Goal: Transaction & Acquisition: Purchase product/service

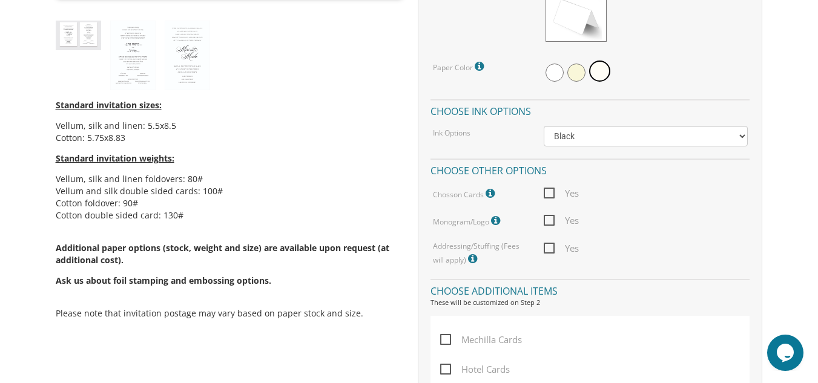
scroll to position [43, 0]
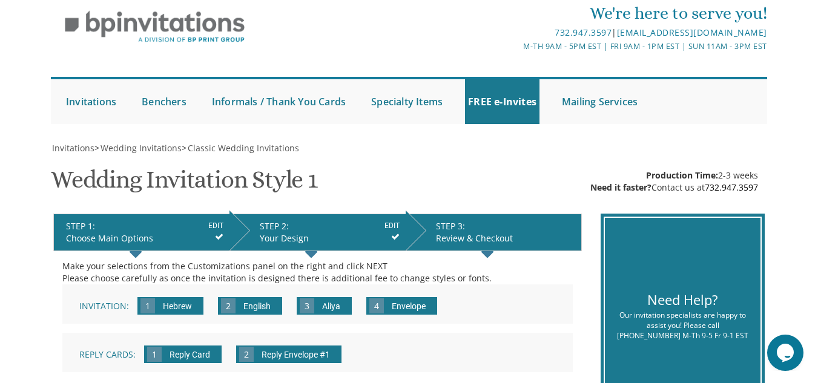
click at [73, 232] on div "STEP 1: EDIT" at bounding box center [144, 226] width 157 height 12
click at [217, 223] on input "EDIT" at bounding box center [215, 225] width 15 height 11
click at [221, 226] on input "EDIT" at bounding box center [215, 225] width 15 height 11
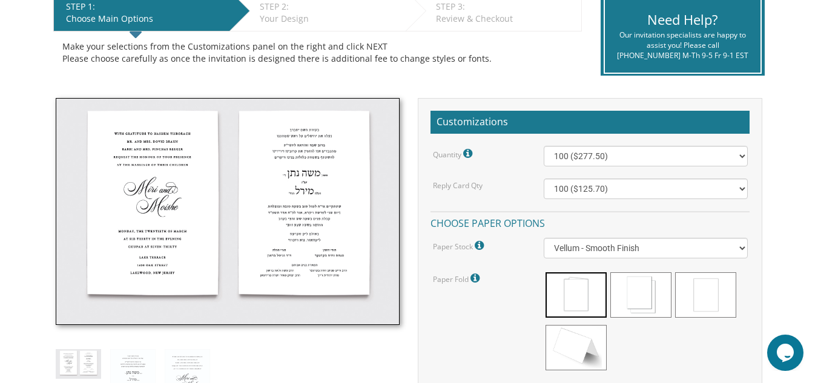
scroll to position [274, 0]
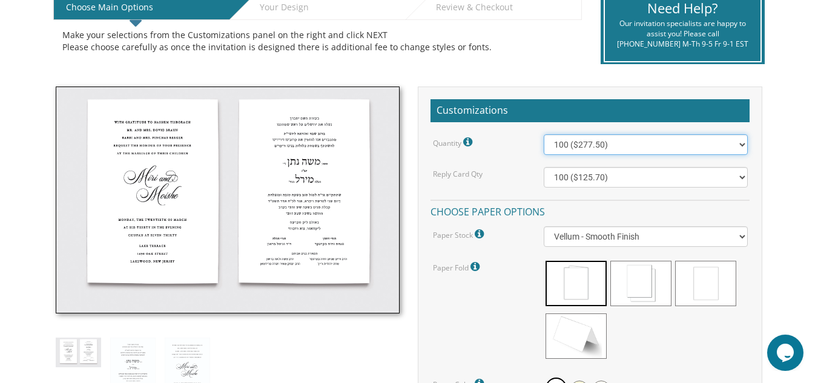
click at [740, 147] on select "100 ($277.50) 200 ($330.45) 300 ($380.65) 400 ($432.70) 500 ($482.10) 600 ($534…" at bounding box center [644, 144] width 203 height 21
select select "800"
click at [543, 134] on select "100 ($277.50) 200 ($330.45) 300 ($380.65) 400 ($432.70) 500 ($482.10) 600 ($534…" at bounding box center [644, 144] width 203 height 21
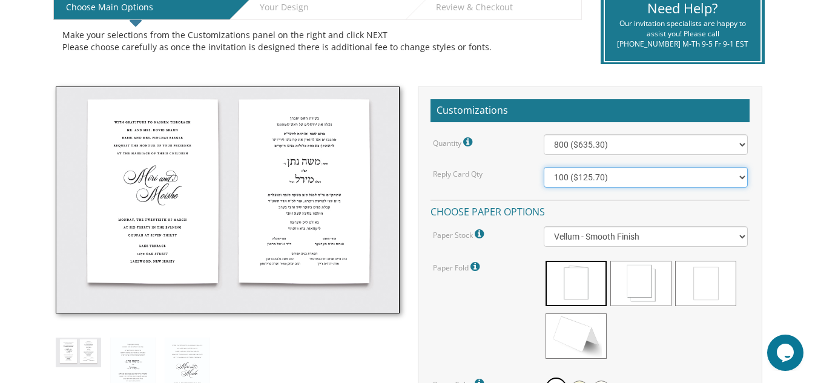
click at [740, 178] on select "100 ($125.70) 200 ($150.60) 300 ($177.95) 400 ($270.70) 500 ($225.30) 600 ($249…" at bounding box center [644, 177] width 203 height 21
select select "800"
click at [543, 167] on select "100 ($125.70) 200 ($150.60) 300 ($177.95) 400 ($270.70) 500 ($225.30) 600 ($249…" at bounding box center [644, 177] width 203 height 21
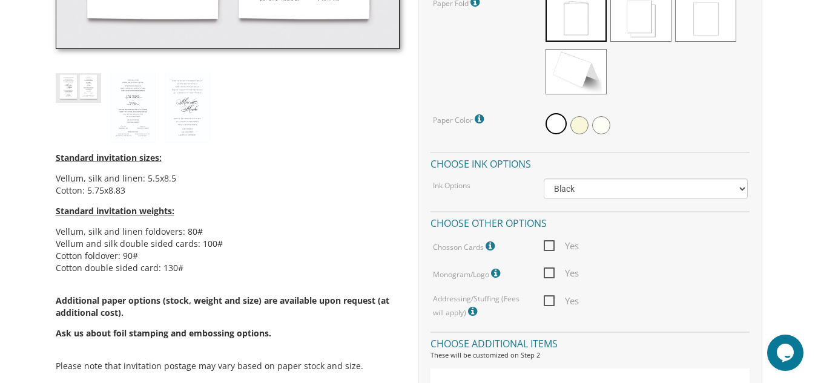
scroll to position [540, 0]
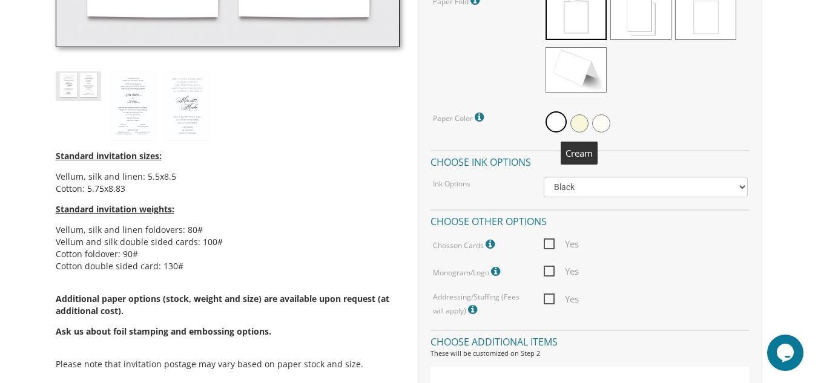
click at [585, 124] on span at bounding box center [579, 123] width 18 height 18
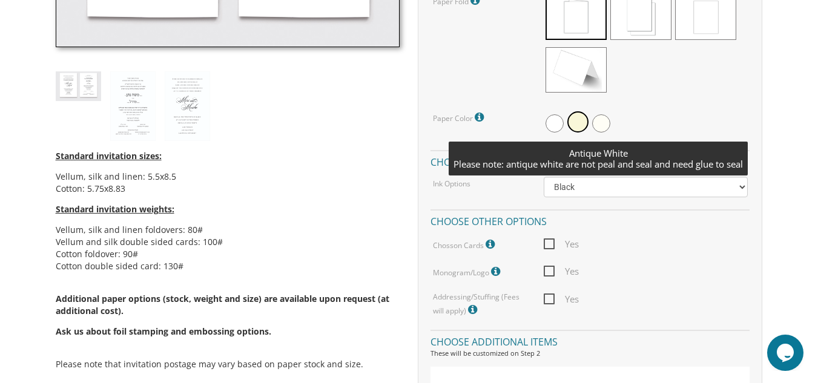
click at [600, 125] on span at bounding box center [601, 123] width 18 height 18
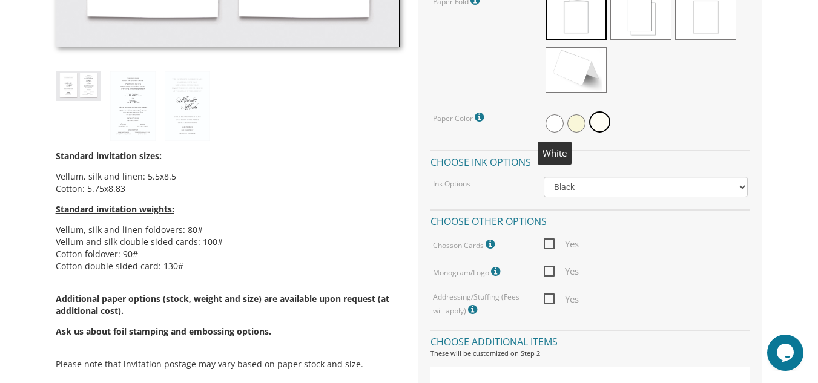
click at [554, 116] on span at bounding box center [554, 123] width 18 height 18
click at [582, 124] on span at bounding box center [579, 123] width 18 height 18
click at [549, 247] on span "Yes" at bounding box center [560, 244] width 35 height 15
click at [549, 247] on input "Yes" at bounding box center [547, 243] width 8 height 8
checkbox input "true"
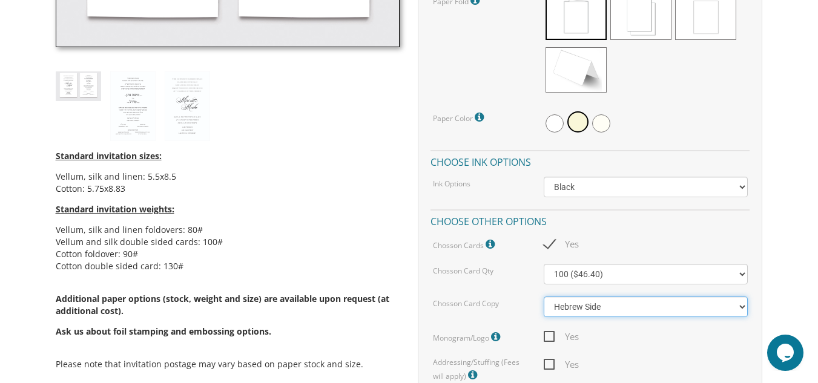
click at [738, 306] on select "Hebrew Side English Side" at bounding box center [644, 307] width 203 height 21
select select "English Side"
click at [543, 297] on select "Hebrew Side English Side" at bounding box center [644, 307] width 203 height 21
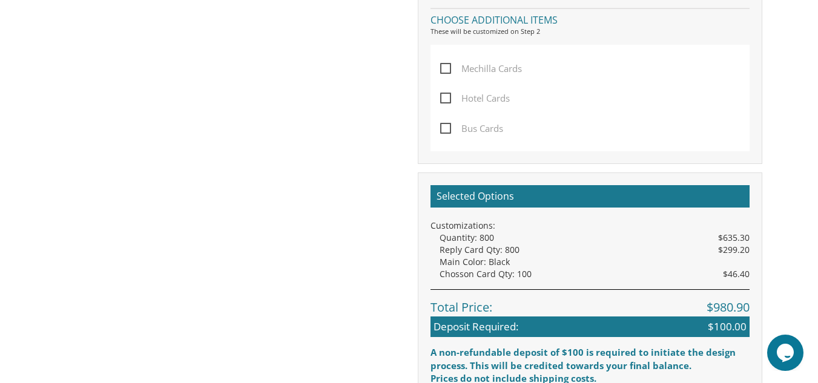
scroll to position [952, 0]
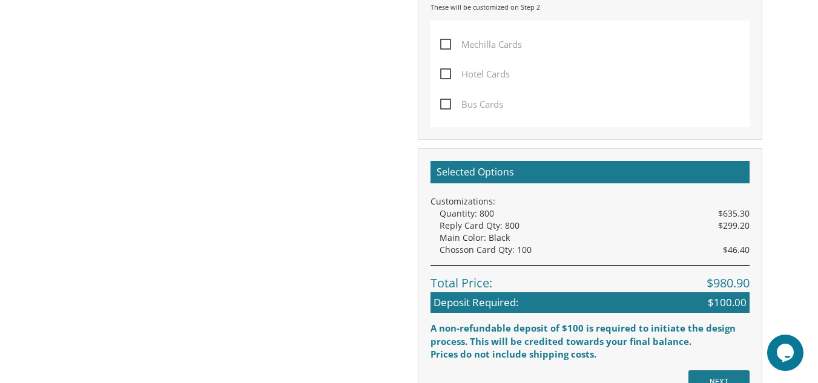
click at [448, 47] on span "Mechilla Cards" at bounding box center [481, 44] width 82 height 15
click at [448, 47] on input "Mechilla Cards" at bounding box center [444, 43] width 8 height 8
checkbox input "true"
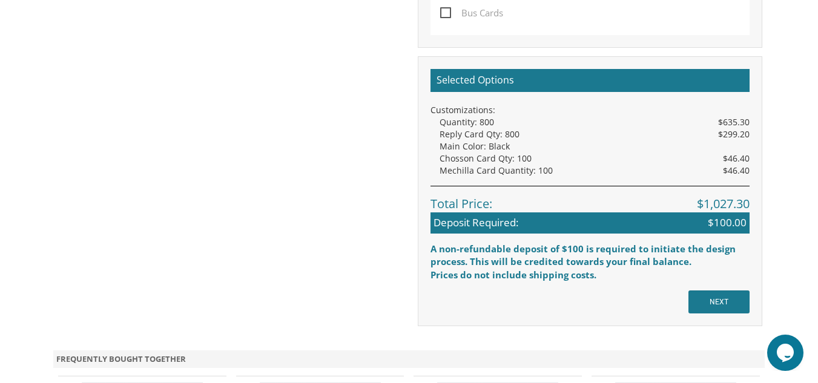
scroll to position [1106, 0]
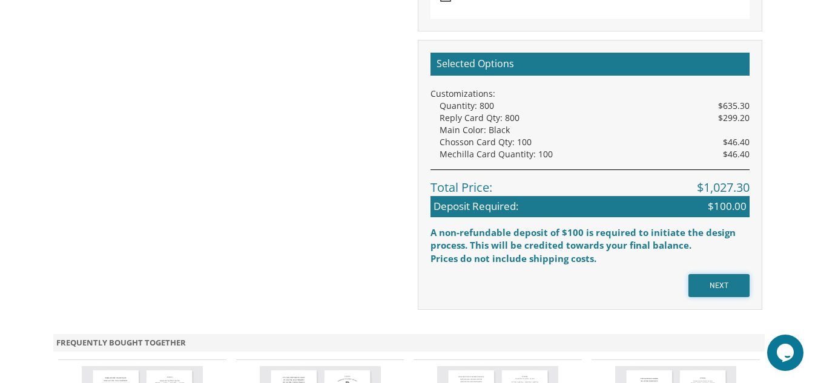
click at [733, 284] on input "NEXT" at bounding box center [718, 285] width 61 height 23
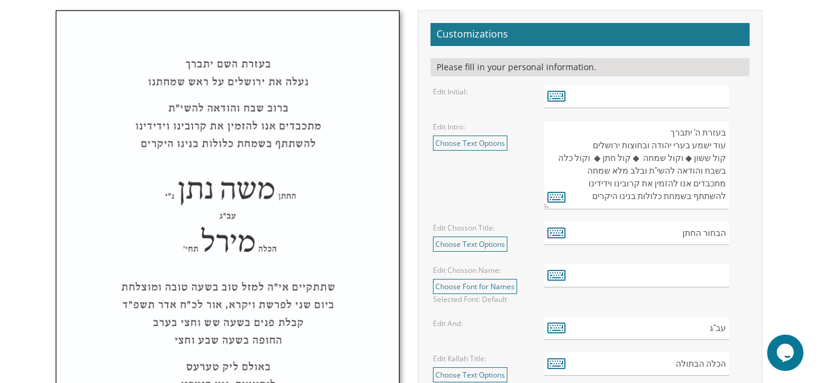
scroll to position [428, 0]
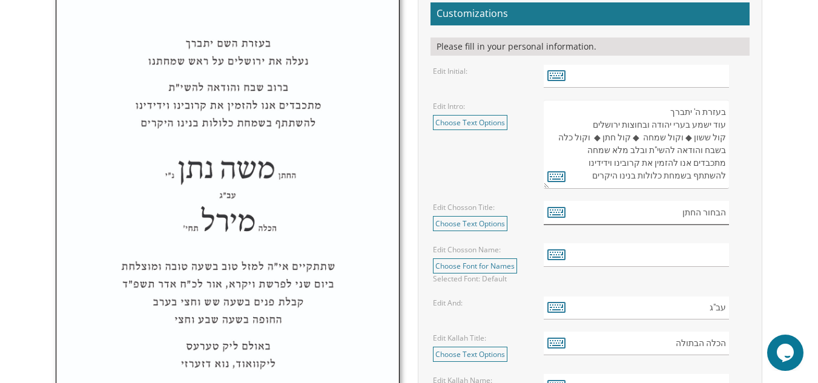
click at [673, 214] on input "הבחור החתן" at bounding box center [635, 213] width 185 height 24
click at [664, 214] on input "הבחור החתן עק'בה" at bounding box center [635, 213] width 185 height 24
type input "הבחור החתן עקבה"
click at [560, 214] on icon at bounding box center [556, 211] width 18 height 17
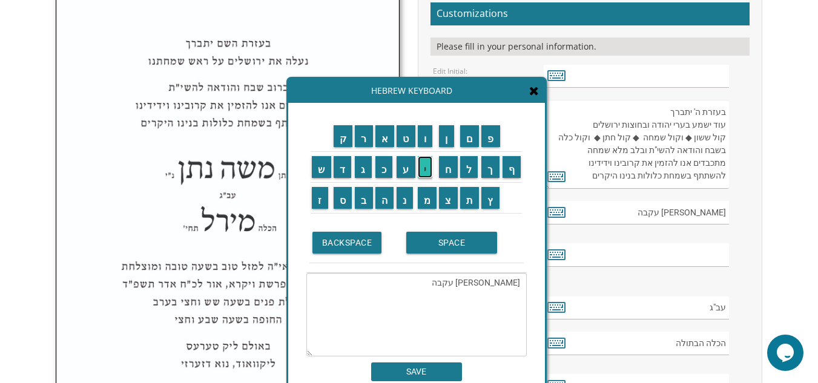
click at [422, 170] on input "י" at bounding box center [425, 167] width 15 height 22
click at [461, 285] on textarea "הבחור החתן עקבה" at bounding box center [416, 315] width 220 height 84
click at [428, 169] on input "י" at bounding box center [425, 167] width 15 height 22
type textarea "הבחור החתן עקיבה"
click at [536, 97] on span at bounding box center [534, 91] width 10 height 13
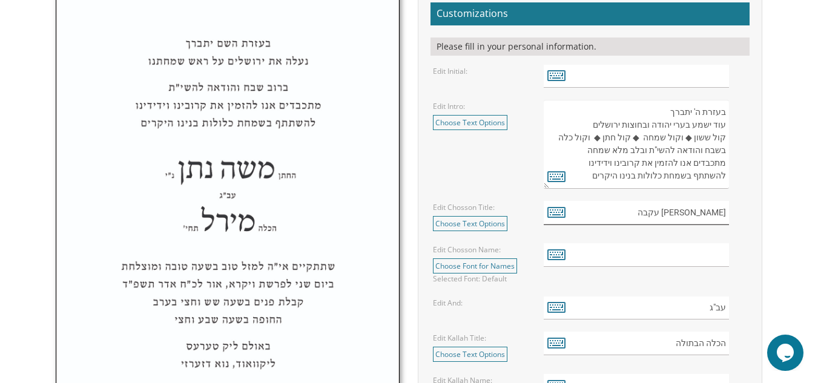
click at [666, 215] on input "הבחור החתן עקבה" at bounding box center [635, 213] width 185 height 24
drag, startPoint x: 677, startPoint y: 213, endPoint x: 654, endPoint y: 215, distance: 22.5
click at [654, 215] on input "הבחור החתן עקיבה" at bounding box center [635, 213] width 185 height 24
type input "הבחור החתן"
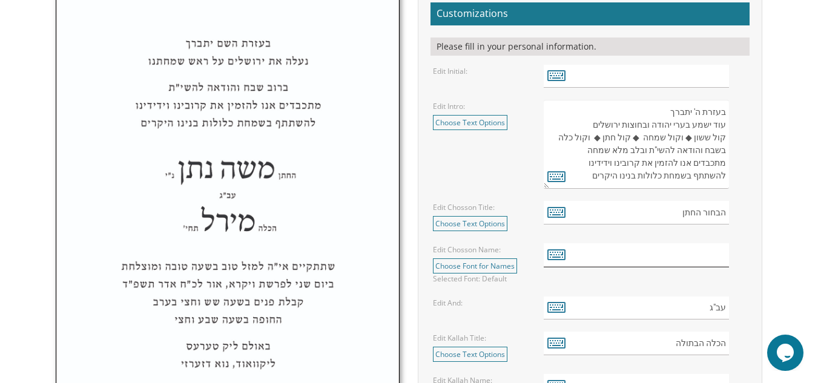
click at [691, 259] on input "text" at bounding box center [635, 255] width 185 height 24
paste input "[PERSON_NAME]"
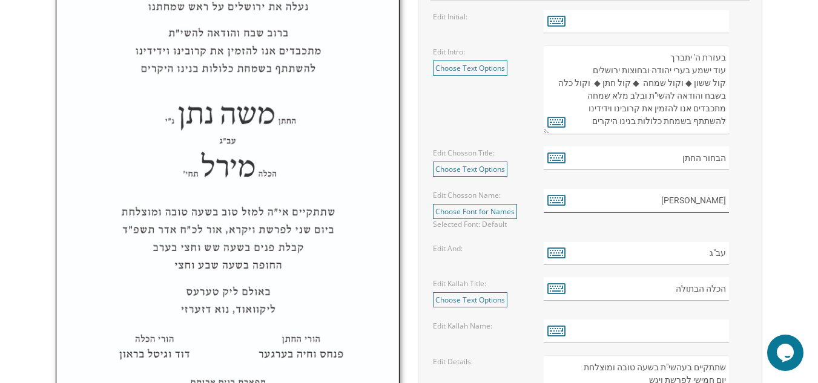
scroll to position [500, 0]
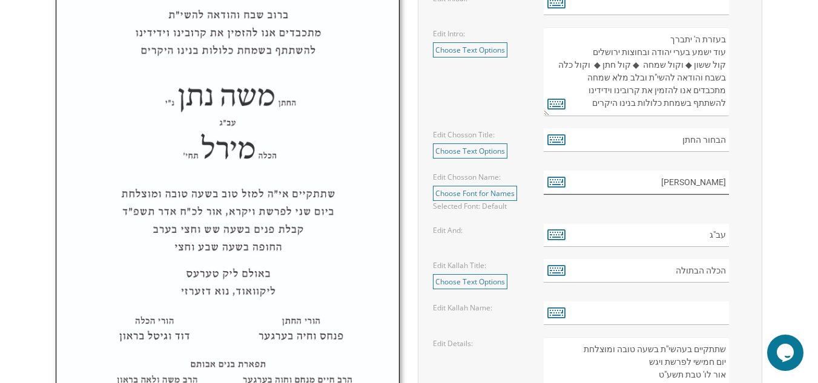
type input "[PERSON_NAME]"
click at [713, 315] on input "text" at bounding box center [635, 313] width 185 height 24
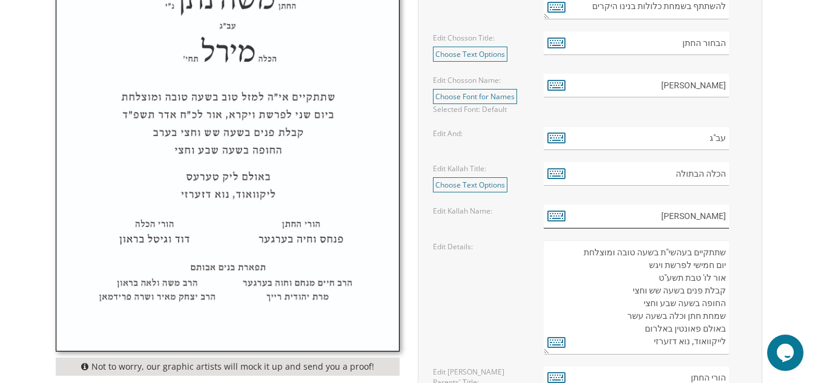
scroll to position [702, 0]
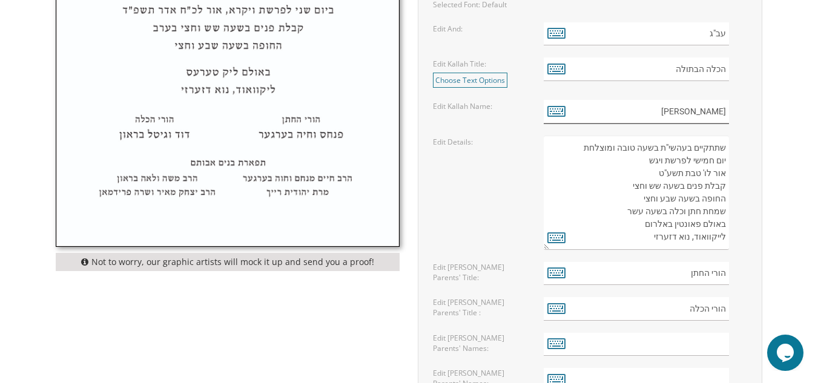
type input "[PERSON_NAME]"
click at [701, 335] on input "text" at bounding box center [635, 345] width 185 height 24
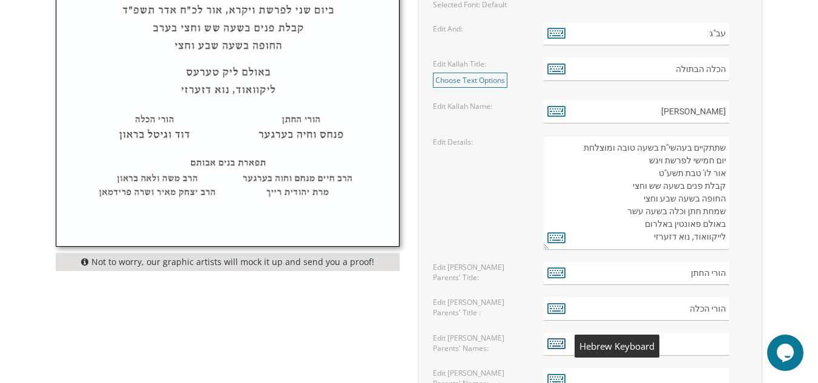
click at [557, 350] on icon at bounding box center [556, 343] width 18 height 17
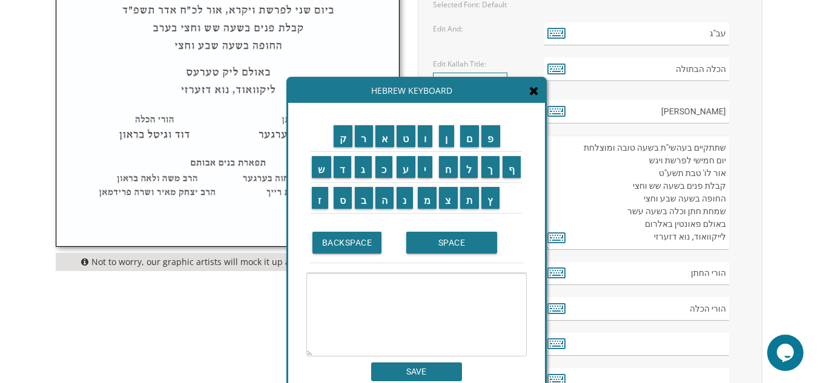
click at [541, 96] on div "Hebrew Keyboard" at bounding box center [416, 91] width 257 height 24
click at [539, 99] on div "Hebrew Keyboard" at bounding box center [416, 91] width 257 height 24
click at [530, 90] on icon at bounding box center [534, 91] width 10 height 12
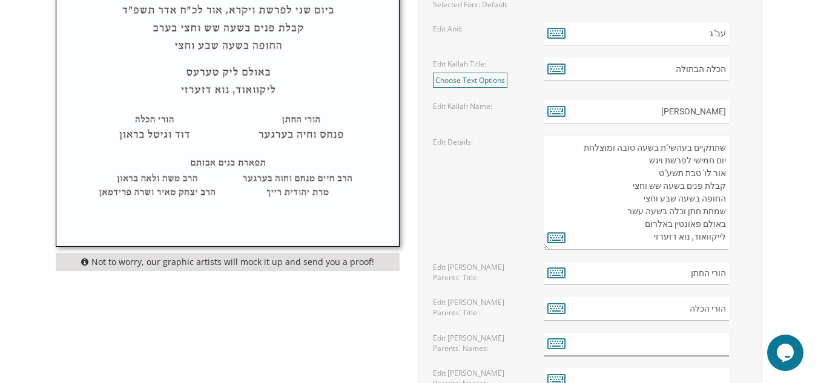
click at [681, 338] on input "text" at bounding box center [635, 345] width 185 height 24
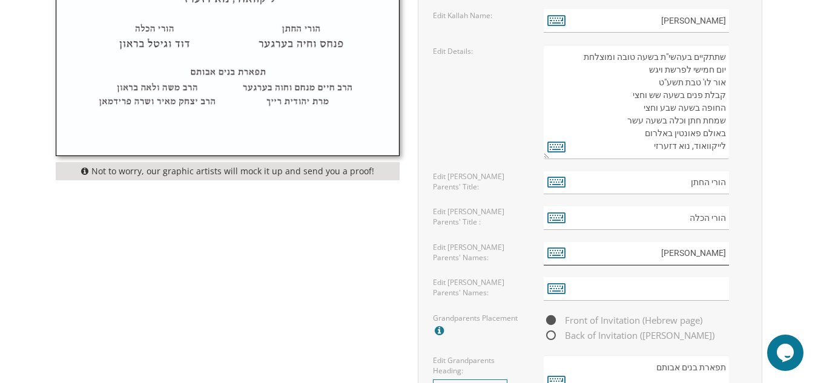
scroll to position [799, 0]
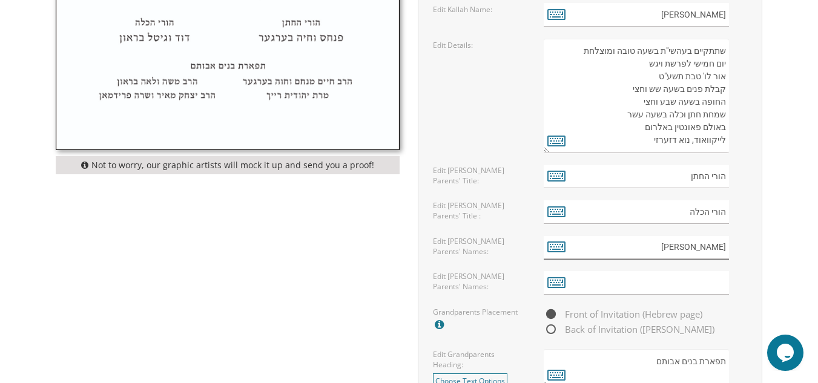
type input "דוד ולאה רזנצקי"
click at [719, 286] on input "text" at bounding box center [635, 283] width 185 height 24
click at [638, 283] on input "פלטיאל ורבקה אפפענהים" at bounding box center [635, 283] width 185 height 24
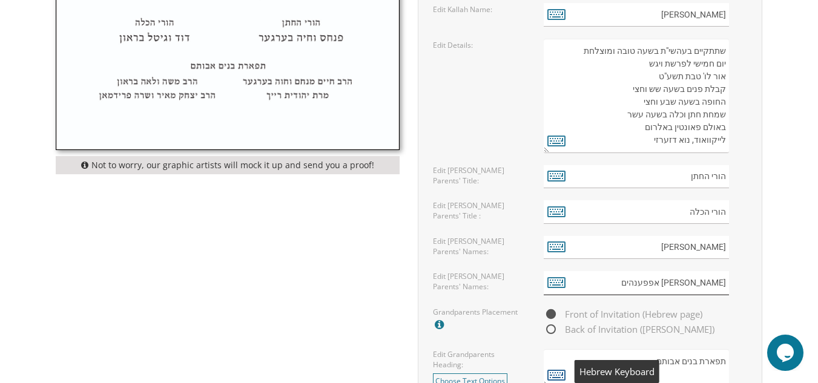
type input "פלטיאל ורבקה אפפענהים"
click at [559, 374] on icon at bounding box center [556, 374] width 18 height 17
type textarea "תפארת בנים אבותם"
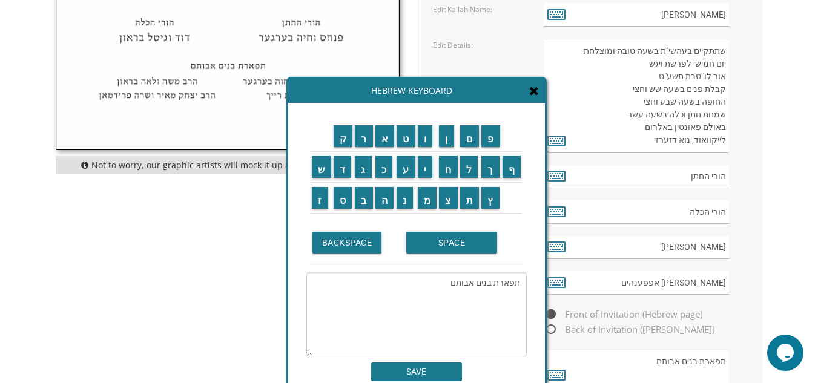
click at [536, 91] on icon at bounding box center [534, 91] width 10 height 12
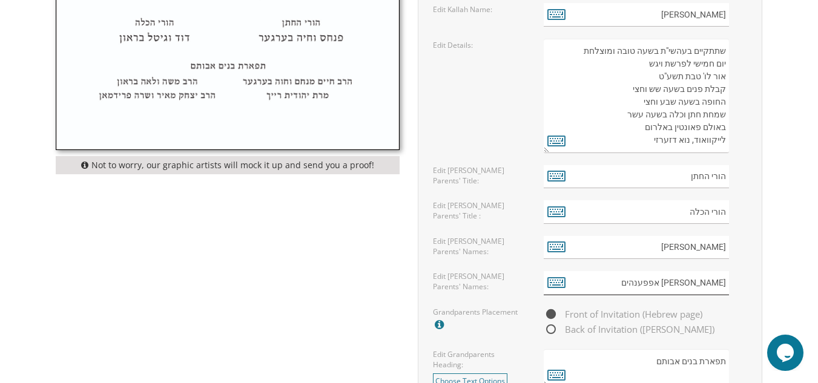
click at [639, 283] on input "פלטיאל ורבקה אפפענהים" at bounding box center [635, 283] width 185 height 24
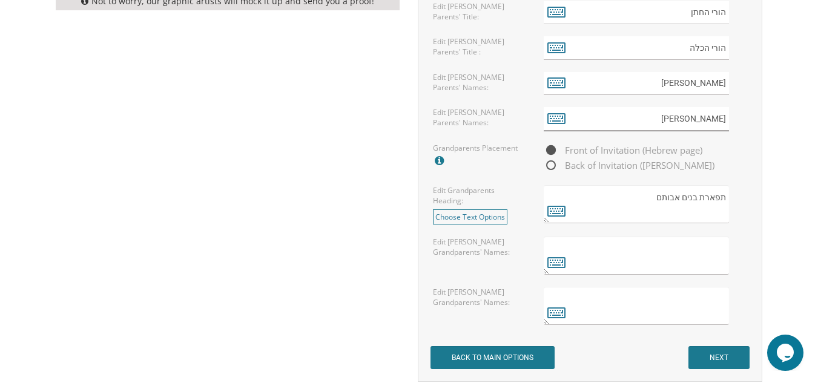
scroll to position [968, 0]
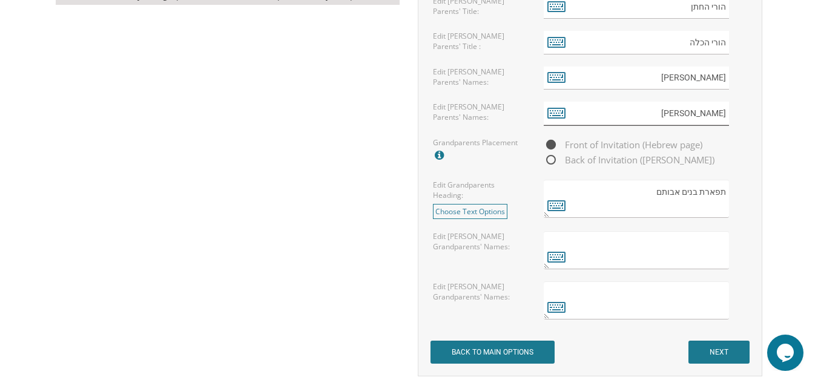
type input "פלטיאל ורבקה אפפענהיים"
click at [720, 251] on textarea at bounding box center [635, 250] width 185 height 38
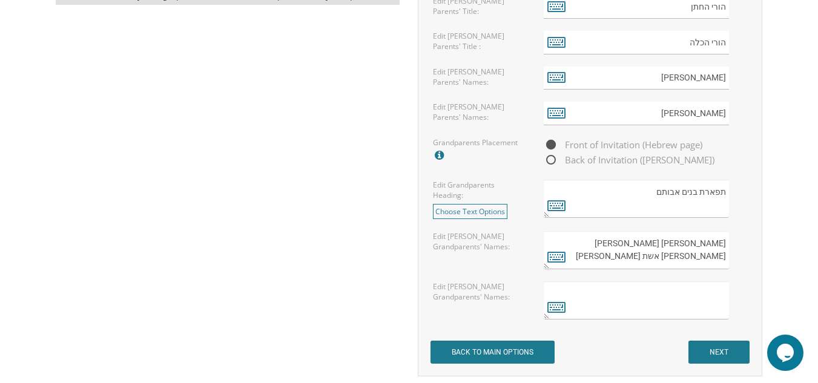
type textarea "ישראל ומרים דבורה רזנצקי יונה ברגר אשת המנוח ברוך ז"ל"
click at [663, 295] on textarea at bounding box center [635, 300] width 185 height 38
click at [706, 351] on input "NEXT" at bounding box center [718, 352] width 61 height 23
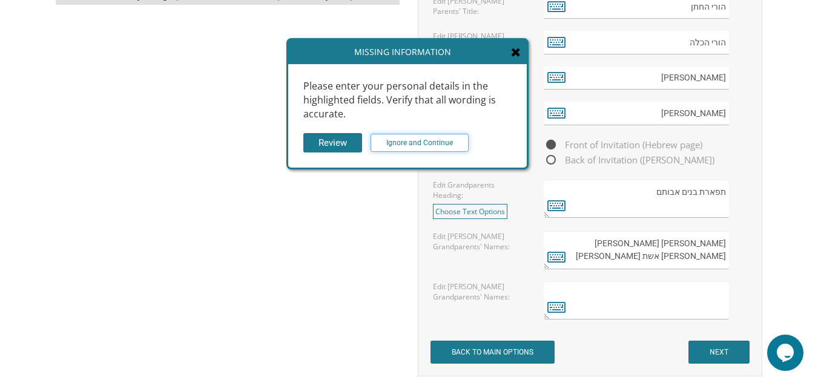
click at [411, 143] on input "Ignore and Continue" at bounding box center [419, 143] width 98 height 18
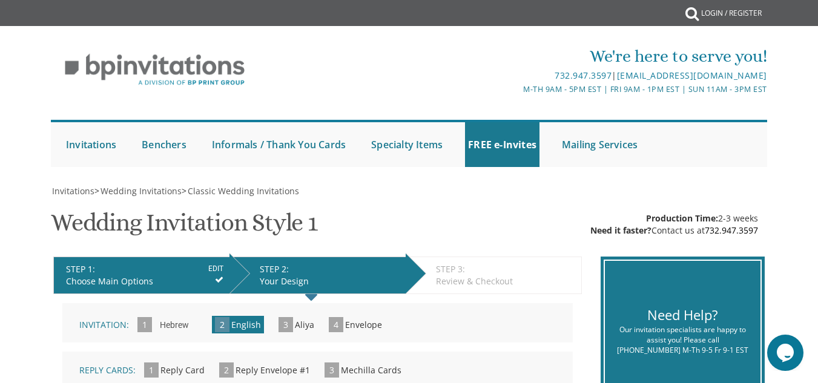
click at [169, 328] on input "Hebrew" at bounding box center [174, 325] width 41 height 33
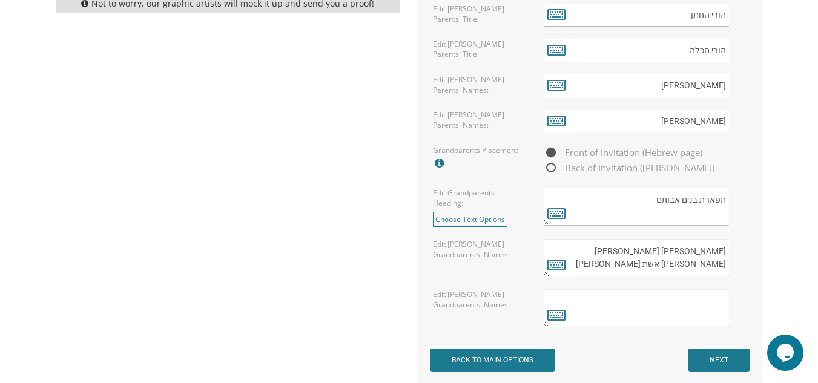
scroll to position [1017, 0]
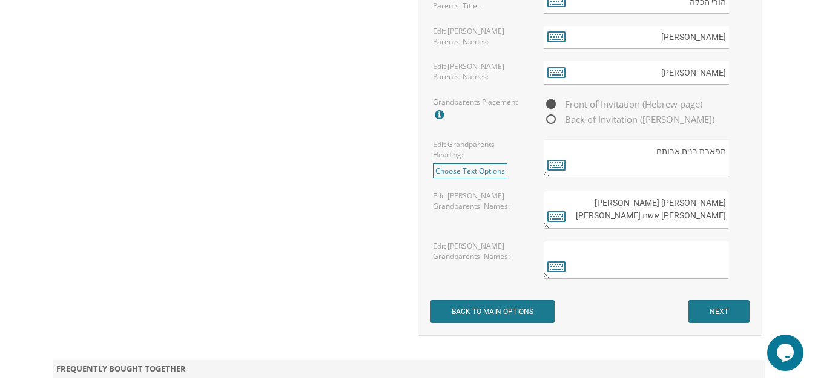
click at [710, 253] on textarea at bounding box center [635, 260] width 185 height 38
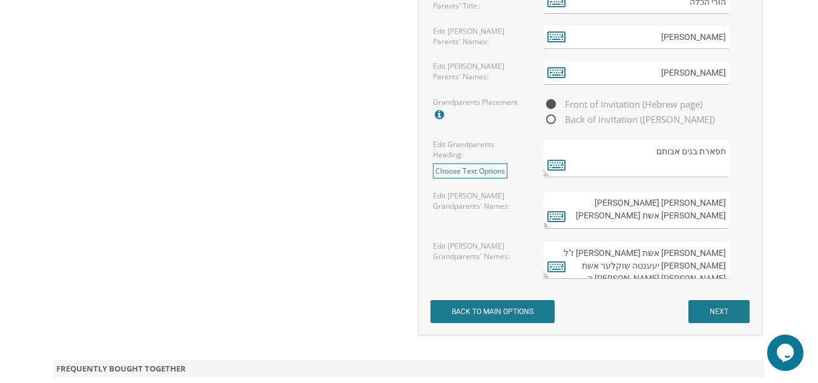
scroll to position [6, 0]
click at [666, 262] on textarea "[PERSON_NAME] אשת [PERSON_NAME] ז''ל [PERSON_NAME] יעענטה שוקלער אשת [PERSON_NA…" at bounding box center [635, 260] width 185 height 38
click at [715, 274] on textarea "[PERSON_NAME] אשת [PERSON_NAME] ז''ל [PERSON_NAME] יעענטה [PERSON_NAME] אשת [PE…" at bounding box center [635, 260] width 185 height 38
click at [695, 258] on textarea "[PERSON_NAME] אשת [PERSON_NAME] ז''ל [PERSON_NAME] יעענטה [PERSON_NAME] אשת [PE…" at bounding box center [635, 260] width 185 height 38
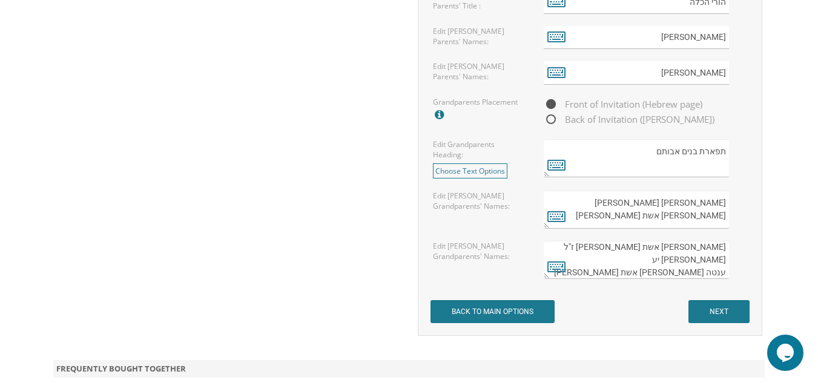
click at [693, 261] on textarea "[PERSON_NAME] אשת [PERSON_NAME] ז''ל [PERSON_NAME] יע ענטה [PERSON_NAME] אשת [P…" at bounding box center [635, 260] width 185 height 38
click at [724, 272] on textarea "[PERSON_NAME] אשת [PERSON_NAME] ז''ל [PERSON_NAME] י ענטה [PERSON_NAME] אשת [PE…" at bounding box center [635, 260] width 185 height 38
type textarea "[PERSON_NAME] אשת [PERSON_NAME] ז''ל [PERSON_NAME] [PERSON_NAME] אשת [PERSON_NA…"
click at [715, 312] on input "NEXT" at bounding box center [718, 311] width 61 height 23
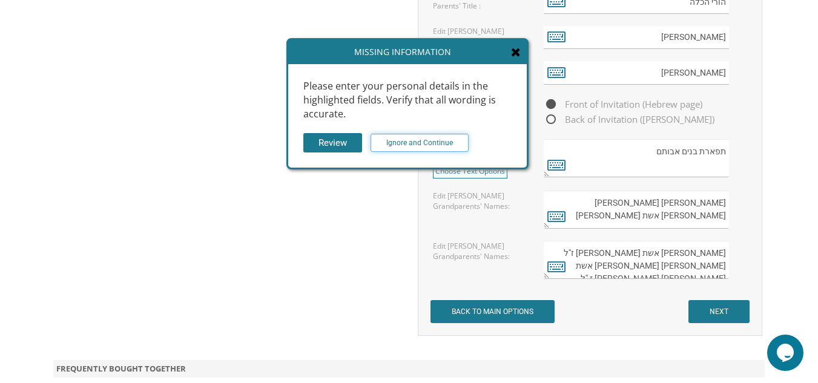
click at [409, 135] on input "Ignore and Continue" at bounding box center [419, 143] width 98 height 18
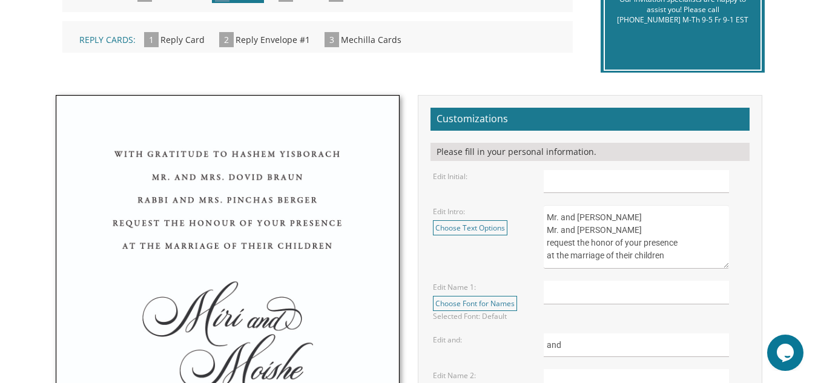
scroll to position [347, 0]
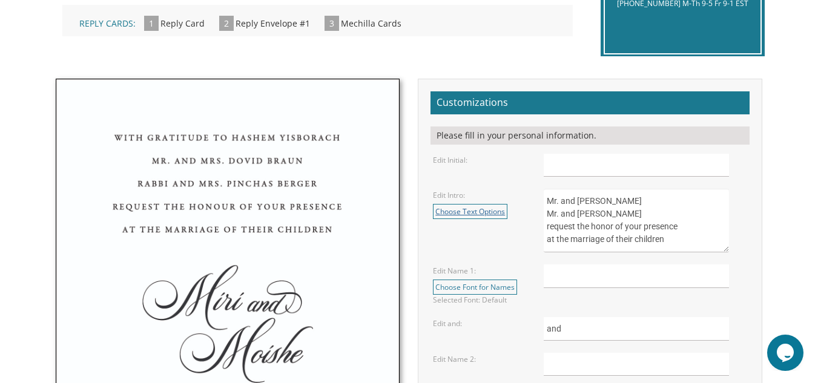
click at [483, 214] on link "Choose Text Options" at bounding box center [470, 211] width 74 height 15
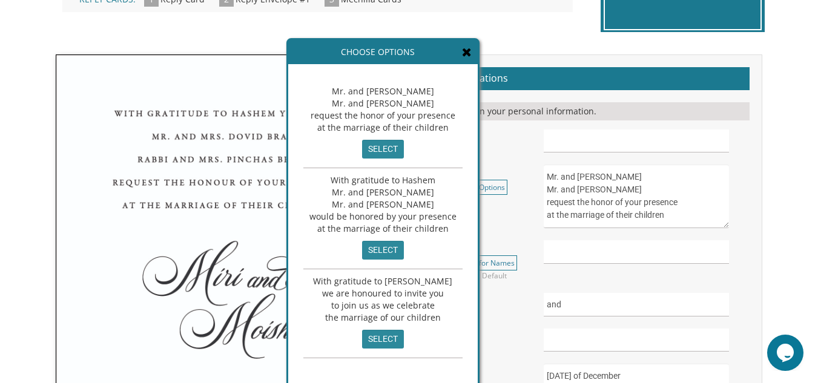
scroll to position [395, 0]
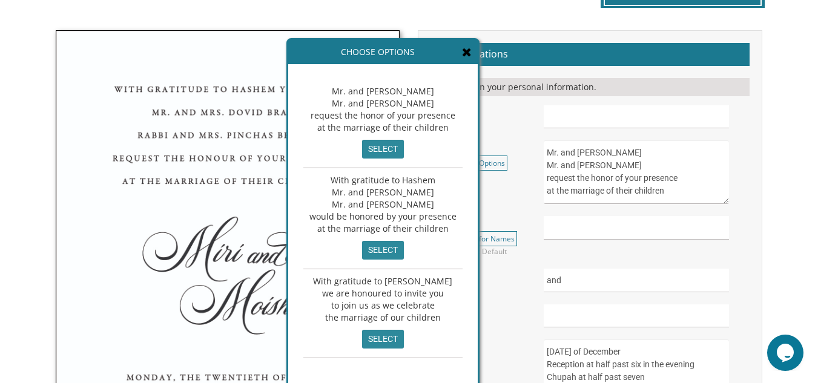
click at [433, 362] on div "Mr. and [PERSON_NAME] Mr. and [PERSON_NAME] request the honor of your presence …" at bounding box center [382, 230] width 159 height 303
click at [383, 253] on input "select" at bounding box center [383, 250] width 42 height 19
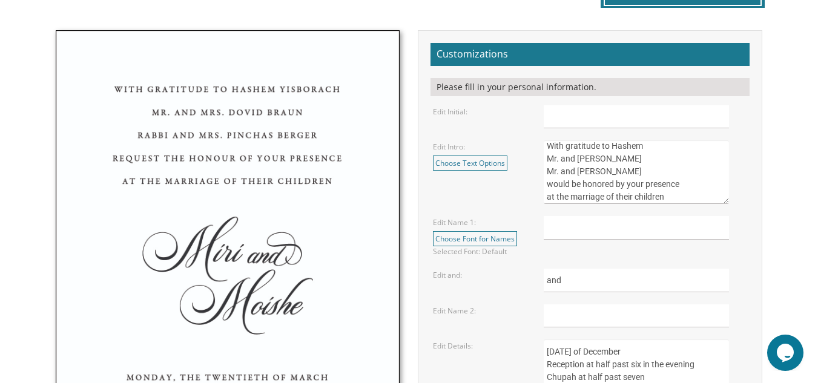
click at [646, 143] on textarea "Mr. and Mrs. Yossi Schwartz Mr. and Mrs. Yaakov Friedman request the honor of y…" at bounding box center [635, 172] width 185 height 64
click at [652, 162] on textarea "Mr. and Mrs. Yossi Schwartz Mr. and Mrs. Yaakov Friedman request the honor of y…" at bounding box center [635, 172] width 185 height 64
click at [659, 169] on textarea "Mr. and Mrs. Yossi Schwartz Mr. and Mrs. Yaakov Friedman request the honor of y…" at bounding box center [635, 172] width 185 height 64
click at [606, 173] on textarea "Mr. and Mrs. Yossi Schwartz Mr. and Mrs. Yaakov Friedman request the honor of y…" at bounding box center [635, 172] width 185 height 64
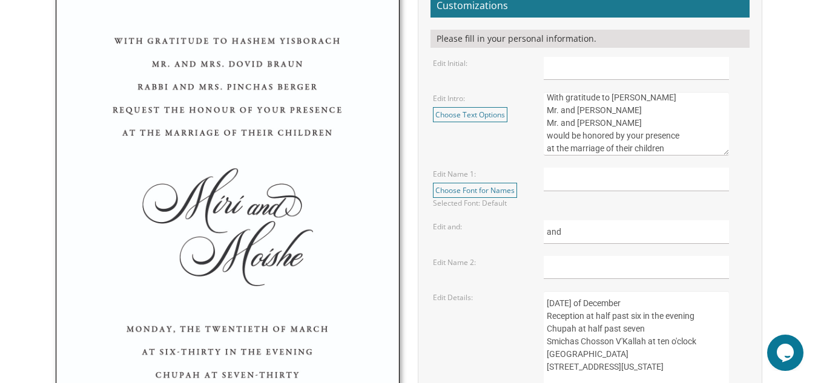
scroll to position [468, 0]
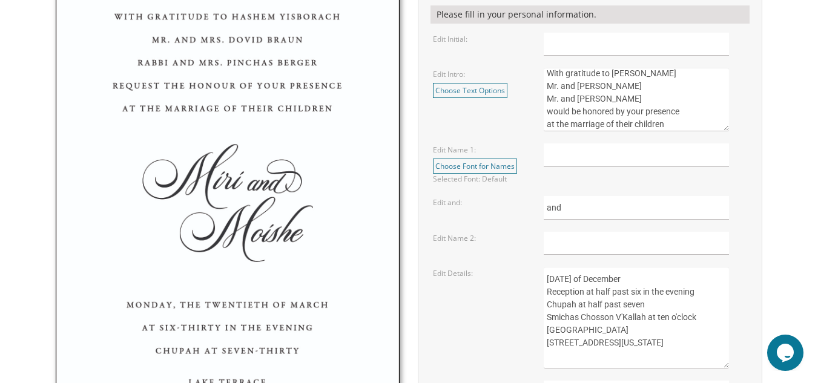
type textarea "With gratitude to [PERSON_NAME] Mr. and [PERSON_NAME] Mr. and [PERSON_NAME] wou…"
click at [589, 157] on input "text" at bounding box center [635, 155] width 185 height 24
type input "Kayla"
click at [554, 239] on input "text" at bounding box center [635, 244] width 185 height 24
type input "Akiva"
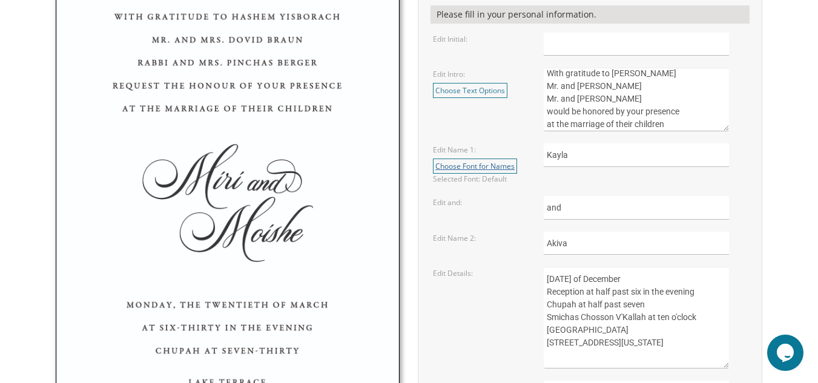
click at [483, 166] on link "Choose Font for Names" at bounding box center [475, 166] width 84 height 15
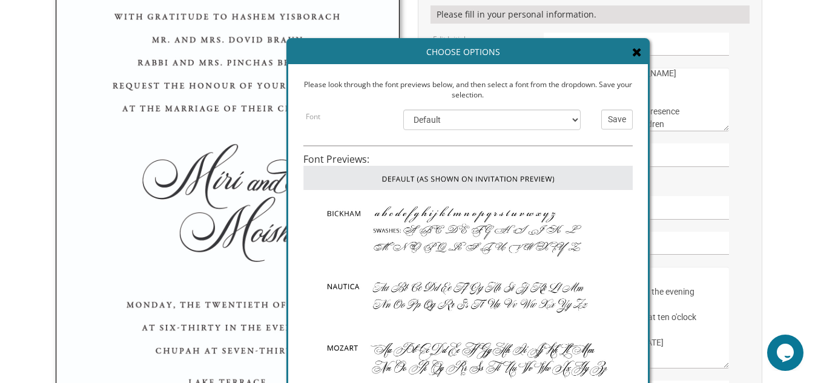
click at [796, 75] on body "My Cart {{shoppingcart.totalQuantityDisplay}} Total: {{shoppingcart.subtotal}} …" at bounding box center [409, 253] width 818 height 1443
click at [623, 116] on input "Save" at bounding box center [616, 120] width 31 height 20
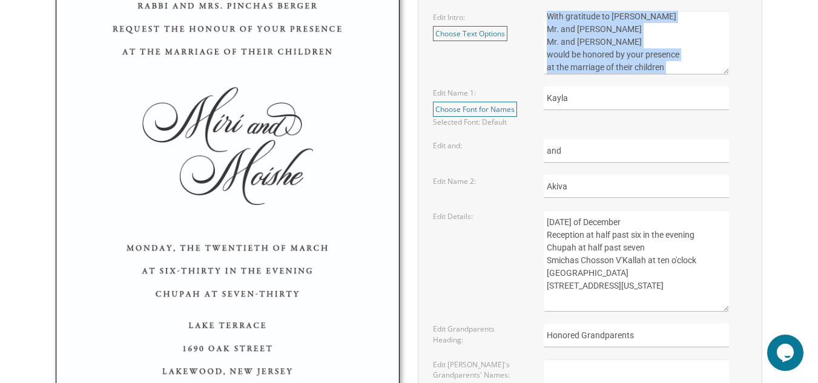
scroll to position [540, 0]
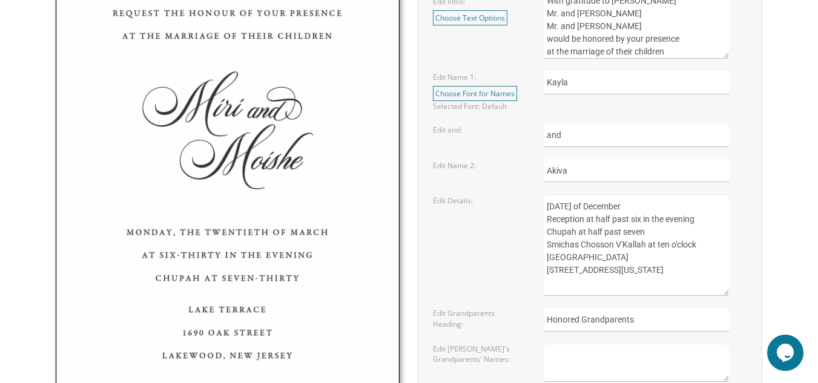
click at [575, 208] on textarea "Tuesday, the seventeenth of December Reception at half past six in the evening …" at bounding box center [635, 245] width 185 height 102
click at [632, 208] on textarea "Tuesday, the seventeenth of December Reception at half past six in the evening …" at bounding box center [635, 245] width 185 height 102
click at [668, 208] on textarea "Tuesday, the seventeenth of December Reception at half past six in the evening …" at bounding box center [635, 245] width 185 height 102
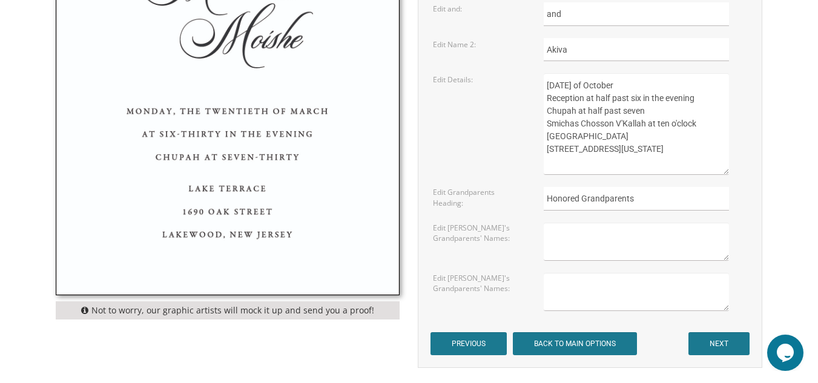
scroll to position [670, 0]
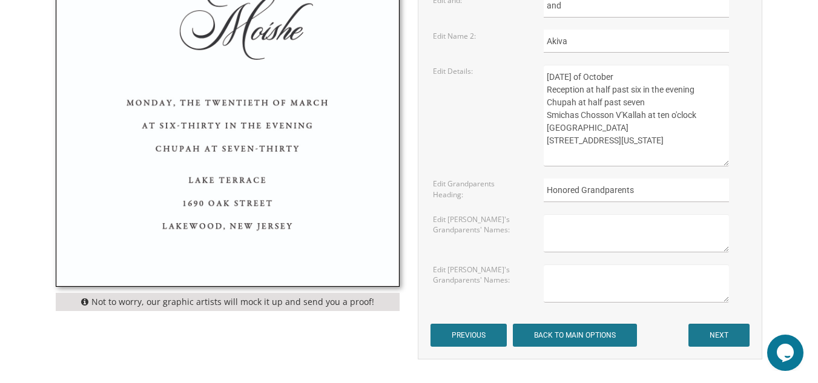
drag, startPoint x: 702, startPoint y: 119, endPoint x: 579, endPoint y: 108, distance: 123.3
click at [582, 108] on textarea "Tuesday, the seventeenth of December Reception at half past six in the evening …" at bounding box center [635, 116] width 185 height 102
click at [577, 108] on textarea "Tuesday, the seventeenth of December Reception at half past six in the evening …" at bounding box center [635, 116] width 185 height 102
drag, startPoint x: 700, startPoint y: 116, endPoint x: 585, endPoint y: 121, distance: 115.1
click at [594, 120] on textarea "Tuesday, the seventeenth of December Reception at half past six in the evening …" at bounding box center [635, 116] width 185 height 102
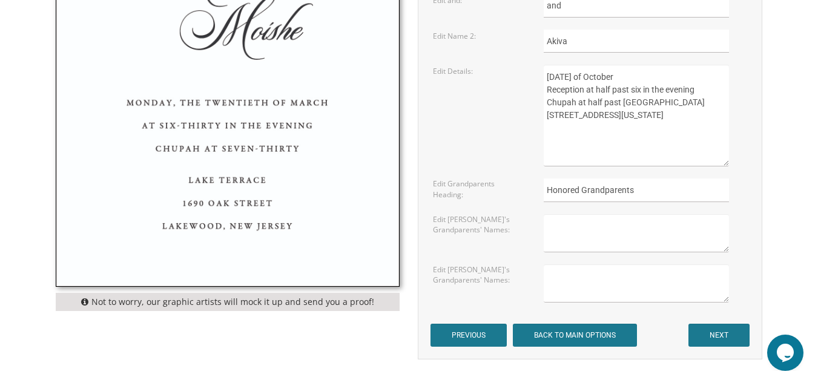
drag, startPoint x: 600, startPoint y: 116, endPoint x: 550, endPoint y: 117, distance: 50.2
click at [550, 117] on textarea "Tuesday, the seventeenth of December Reception at half past six in the evening …" at bounding box center [635, 116] width 185 height 102
drag, startPoint x: 616, startPoint y: 116, endPoint x: 546, endPoint y: 120, distance: 69.7
click at [546, 120] on textarea "Tuesday, the seventeenth of December Reception at half past six in the evening …" at bounding box center [635, 116] width 185 height 102
click at [585, 128] on textarea "Tuesday, the seventeenth of December Reception at half past six in the evening …" at bounding box center [635, 116] width 185 height 102
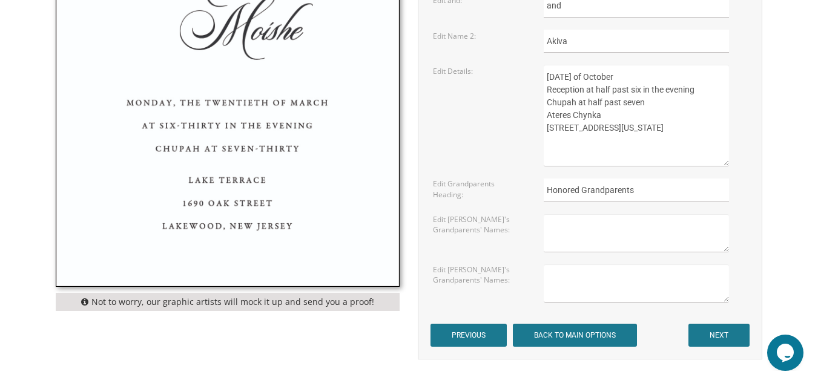
drag, startPoint x: 631, startPoint y: 141, endPoint x: 608, endPoint y: 145, distance: 22.8
click at [608, 145] on textarea "Tuesday, the seventeenth of December Reception at half past six in the evening …" at bounding box center [635, 116] width 185 height 102
drag, startPoint x: 584, startPoint y: 140, endPoint x: 539, endPoint y: 139, distance: 44.8
click at [539, 139] on div "Tuesday, the seventeenth of December Reception at half past six in the evening …" at bounding box center [644, 116] width 221 height 102
type textarea "Monday, the twentieth of October Reception at half past six in the evening Chup…"
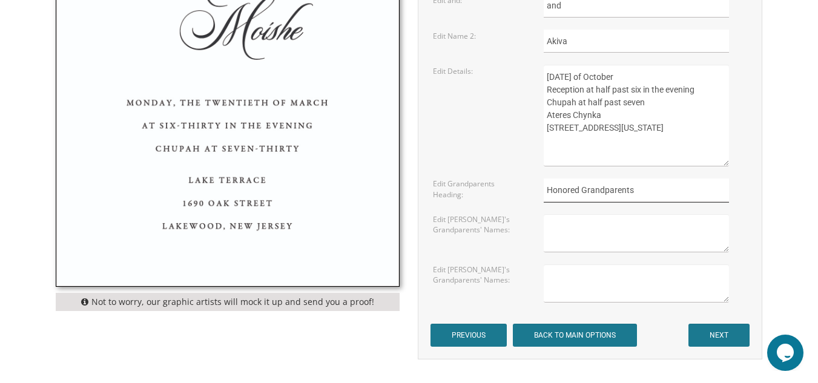
drag, startPoint x: 637, startPoint y: 189, endPoint x: 554, endPoint y: 192, distance: 83.6
click at [554, 192] on input "Honored Grandparents" at bounding box center [635, 191] width 185 height 24
type input "H"
click at [678, 77] on textarea "Tuesday, the seventeenth of December Reception at half past six in the evening …" at bounding box center [635, 116] width 185 height 102
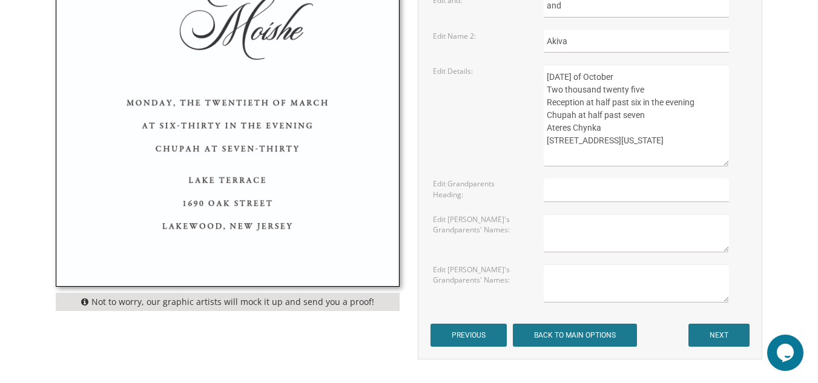
type textarea "Monday, the twentieth of October Two thousand twenty five Reception at half pas…"
click at [718, 334] on input "NEXT" at bounding box center [718, 335] width 61 height 23
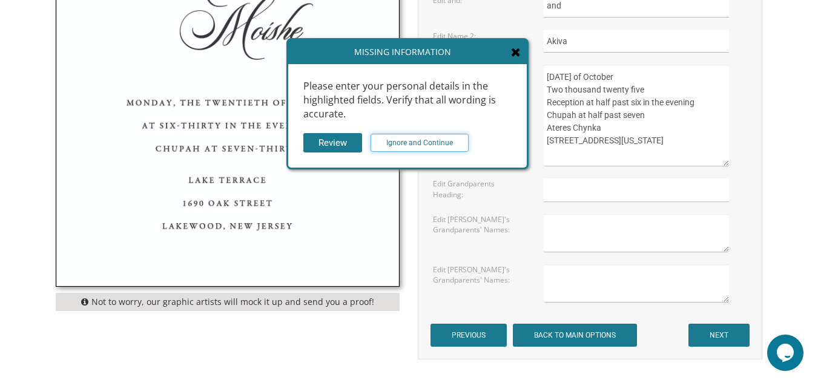
click at [405, 148] on input "Ignore and Continue" at bounding box center [419, 143] width 98 height 18
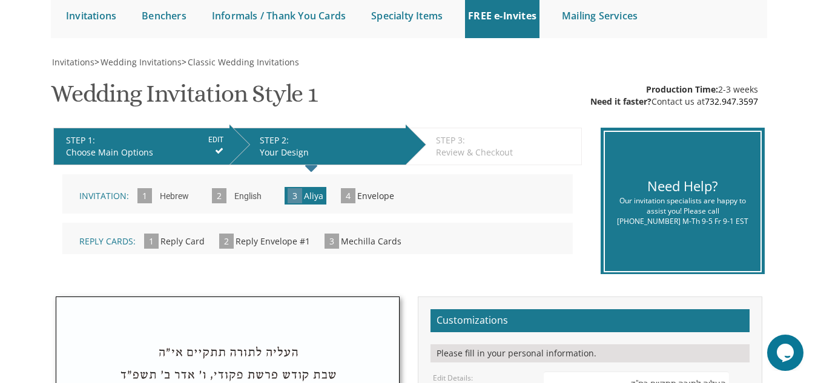
scroll to position [177, 0]
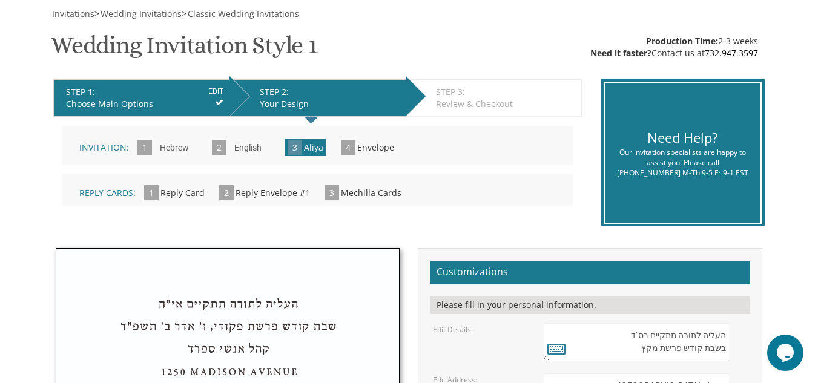
click at [168, 148] on input "Hebrew" at bounding box center [174, 148] width 41 height 33
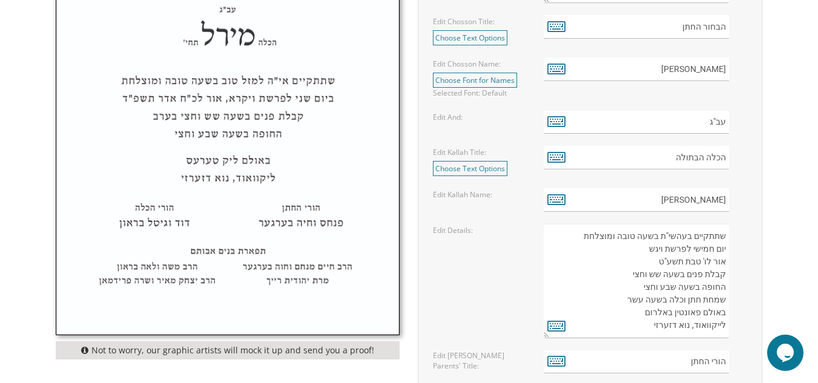
scroll to position [654, 0]
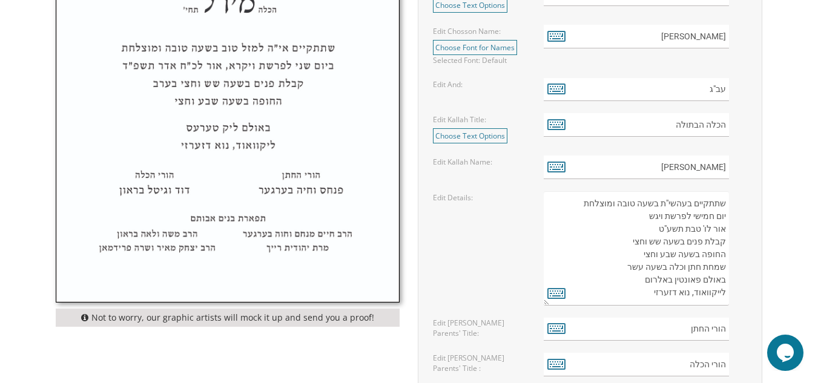
drag, startPoint x: 699, startPoint y: 283, endPoint x: 644, endPoint y: 282, distance: 55.1
click at [644, 282] on textarea "שתתקיים בעהשי"ת בשעה טובה ומוצלחת יום חמישי לפרשת ויגש אור לו' טבת תשע"ט קבלת פ…" at bounding box center [635, 248] width 185 height 114
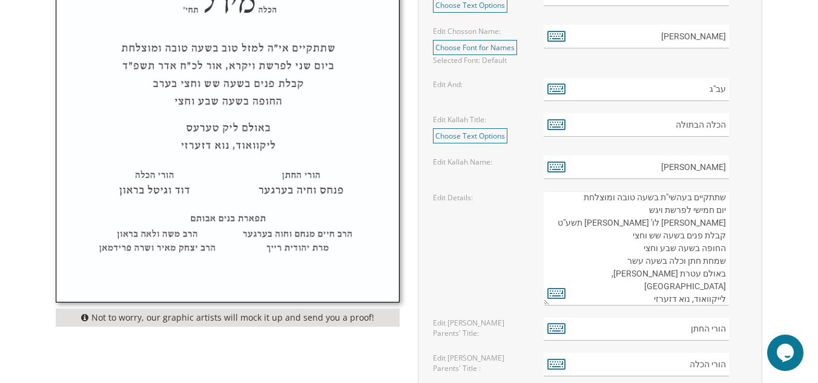
scroll to position [13, 0]
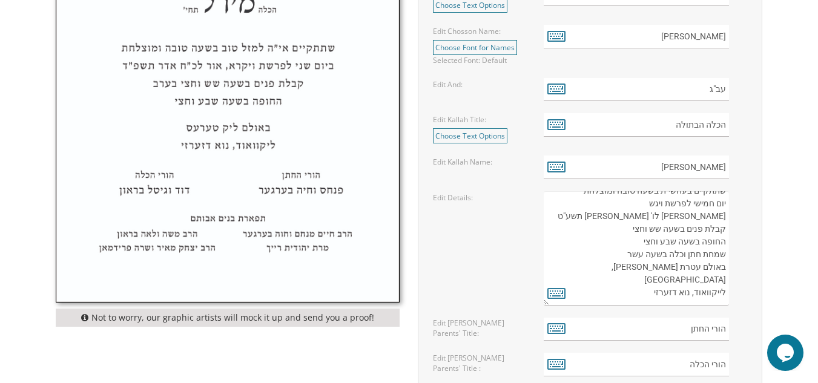
drag, startPoint x: 652, startPoint y: 300, endPoint x: 726, endPoint y: 293, distance: 74.7
click at [726, 293] on textarea "שתתקיים בעהשי"ת בשעה טובה ומוצלחת יום חמישי לפרשת ויגש אור לו' טבת תשע"ט קבלת פ…" at bounding box center [635, 248] width 185 height 114
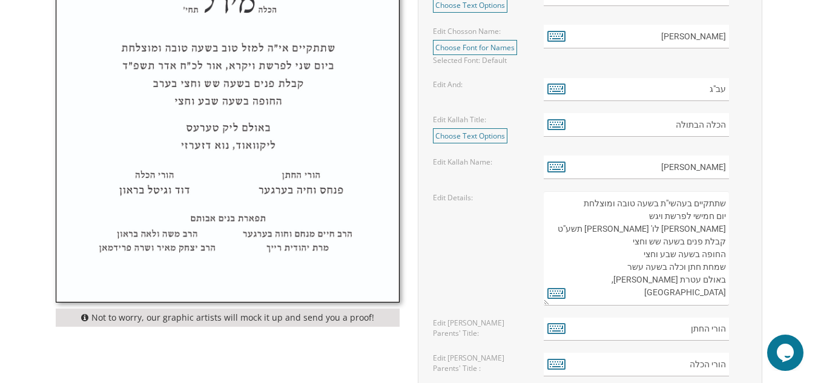
scroll to position [6, 0]
drag, startPoint x: 724, startPoint y: 260, endPoint x: 652, endPoint y: 268, distance: 72.5
click at [652, 268] on textarea "שתתקיים בעהשי"ת בשעה טובה ומוצלחת יום חמישי לפרשת ויגש אור לו' טבת תשע"ט קבלת פ…" at bounding box center [635, 248] width 185 height 114
click at [683, 264] on textarea "שתתקיים בעהשי"ת בשעה טובה ומוצלחת יום חמישי לפרשת ויגש אור לו' טבת תשע"ט קבלת פ…" at bounding box center [635, 248] width 185 height 114
drag, startPoint x: 725, startPoint y: 261, endPoint x: 624, endPoint y: 262, distance: 101.1
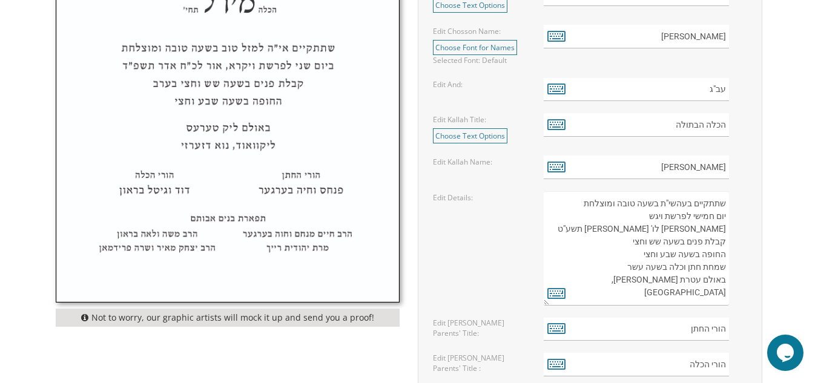
click at [624, 262] on textarea "שתתקיים בעהשי"ת בשעה טובה ומוצלחת יום חמישי לפרשת ויגש אור לו' טבת תשע"ט קבלת פ…" at bounding box center [635, 248] width 185 height 114
click at [710, 218] on textarea "שתתקיים בעהשי"ת בשעה טובה ומוצלחת יום חמישי לפרשת ויגש אור לו' טבת תשע"ט קבלת פ…" at bounding box center [635, 248] width 185 height 114
drag, startPoint x: 710, startPoint y: 218, endPoint x: 690, endPoint y: 214, distance: 20.4
click at [690, 214] on textarea "שתתקיים בעהשי"ת בשעה טובה ומוצלחת יום חמישי לפרשת ויגש אור לו' טבת תשע"ט קבלת פ…" at bounding box center [635, 248] width 185 height 114
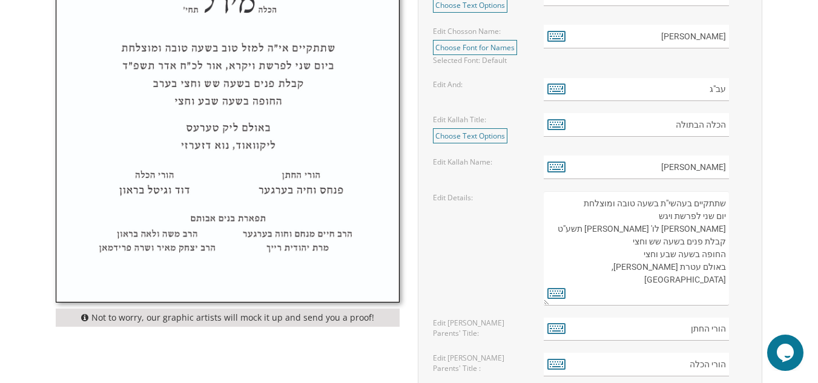
click at [668, 216] on textarea "שתתקיים בעהשי"ת בשעה טובה ומוצלחת יום חמישי לפרשת ויגש אור לו' טבת תשע"ט קבלת פ…" at bounding box center [635, 248] width 185 height 114
drag, startPoint x: 682, startPoint y: 219, endPoint x: 665, endPoint y: 220, distance: 17.0
click at [665, 220] on textarea "שתתקיים בעהשי"ת בשעה טובה ומוצלחת יום חמישי לפרשת ויגש אור לו' טבת תשע"ט קבלת פ…" at bounding box center [635, 248] width 185 height 114
click at [684, 218] on textarea "שתתקיים בעהשי"ת בשעה טובה ומוצלחת יום חמישי לפרשת ויגש אור לו' טבת תשע"ט קבלת פ…" at bounding box center [635, 248] width 185 height 114
drag, startPoint x: 682, startPoint y: 226, endPoint x: 706, endPoint y: 229, distance: 24.3
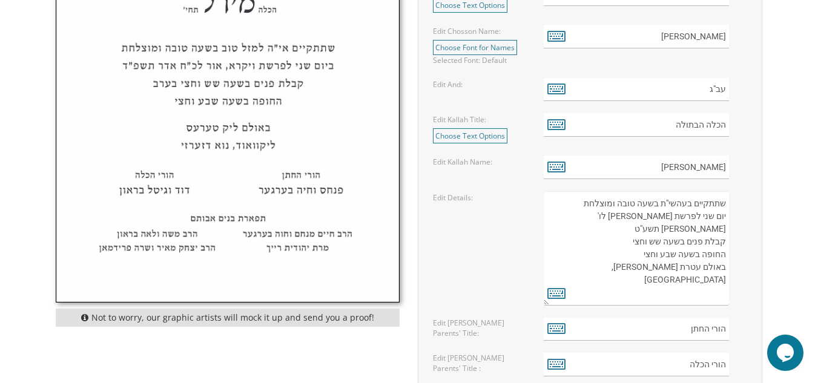
click at [706, 229] on textarea "שתתקיים בעהשי"ת בשעה טובה ומוצלחת יום חמישי לפרשת ויגש אור לו' טבת תשע"ט קבלת פ…" at bounding box center [635, 248] width 185 height 114
drag, startPoint x: 641, startPoint y: 230, endPoint x: 655, endPoint y: 230, distance: 14.5
click at [655, 230] on textarea "שתתקיים בעהשי"ת בשעה טובה ומוצלחת יום חמישי לפרשת ויגש אור לו' טבת תשע"ט קבלת פ…" at bounding box center [635, 248] width 185 height 114
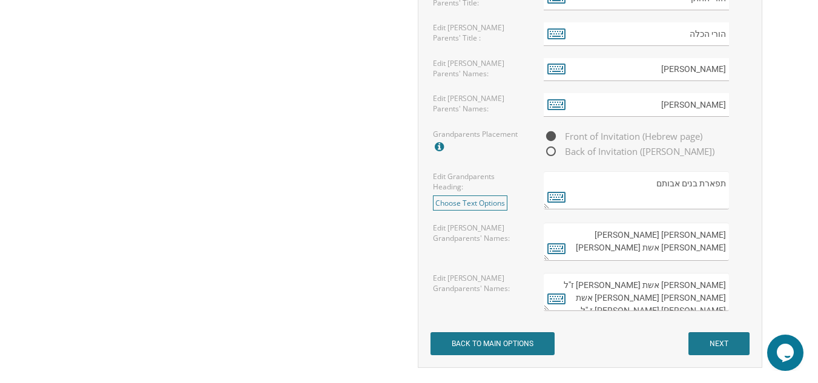
scroll to position [1001, 0]
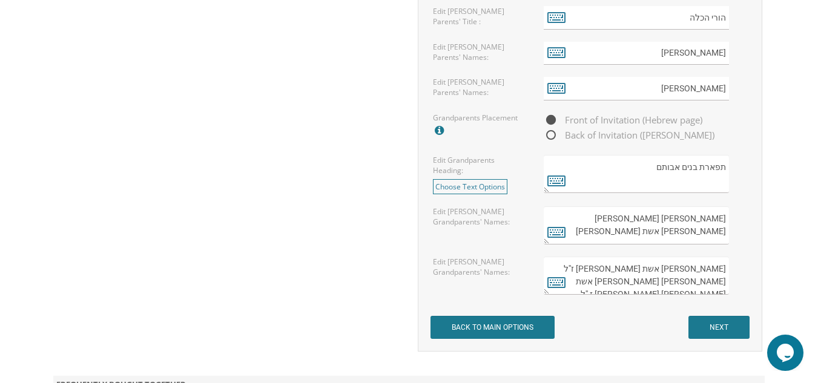
type textarea "שתתקיים בעהשי"ת בשעה טובה ומוצלחת יום שני לפרשת [PERSON_NAME] לכ'ט תשרי תשפ''ה …"
click at [721, 316] on input "NEXT" at bounding box center [718, 327] width 61 height 23
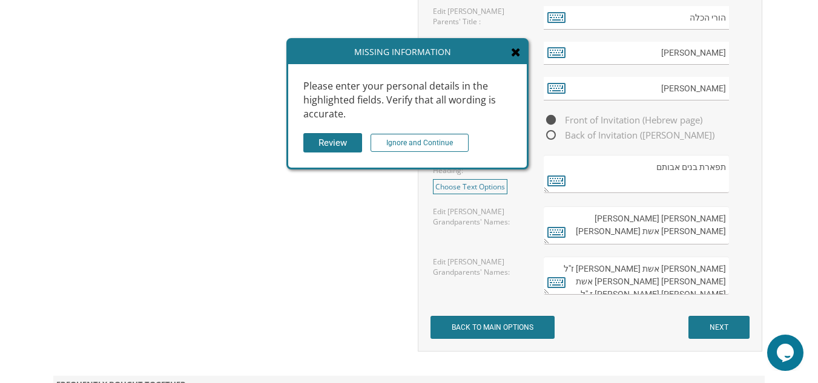
click at [320, 144] on input "Review" at bounding box center [332, 143] width 59 height 20
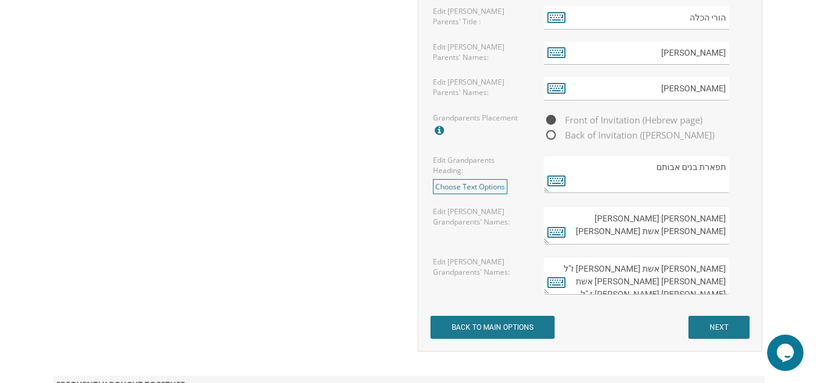
click at [678, 283] on textarea "[PERSON_NAME] אשת [PERSON_NAME] ז''ל [PERSON_NAME] [PERSON_NAME] אשת [PERSON_NA…" at bounding box center [635, 276] width 185 height 38
type textarea "[PERSON_NAME] אשת [PERSON_NAME] ז''ל [PERSON_NAME] [PERSON_NAME] אשת [PERSON_NA…"
click at [718, 326] on input "NEXT" at bounding box center [718, 327] width 61 height 23
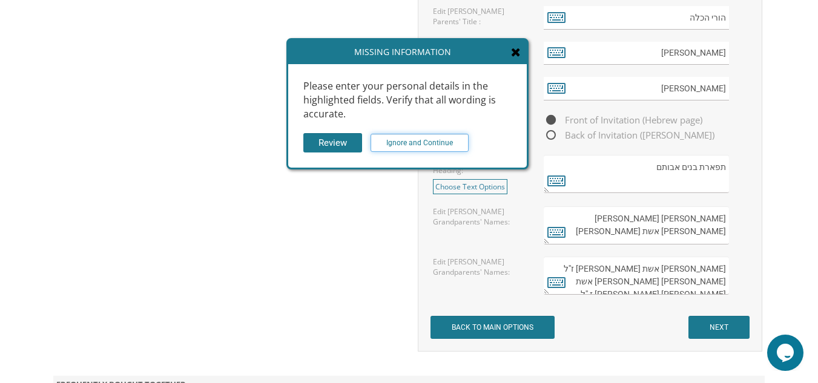
click at [398, 136] on input "Ignore and Continue" at bounding box center [419, 143] width 98 height 18
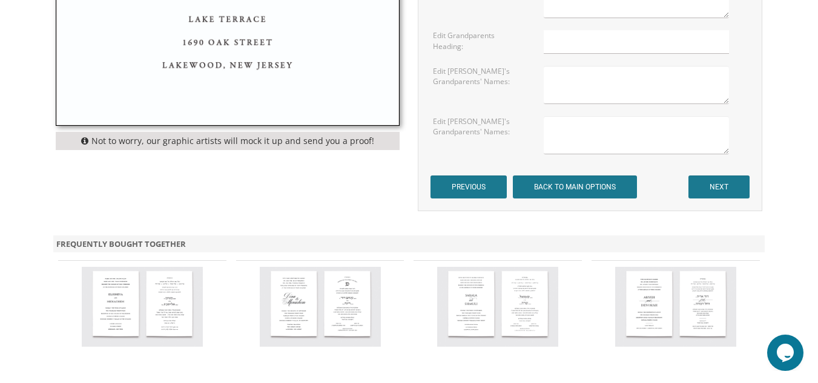
scroll to position [847, 0]
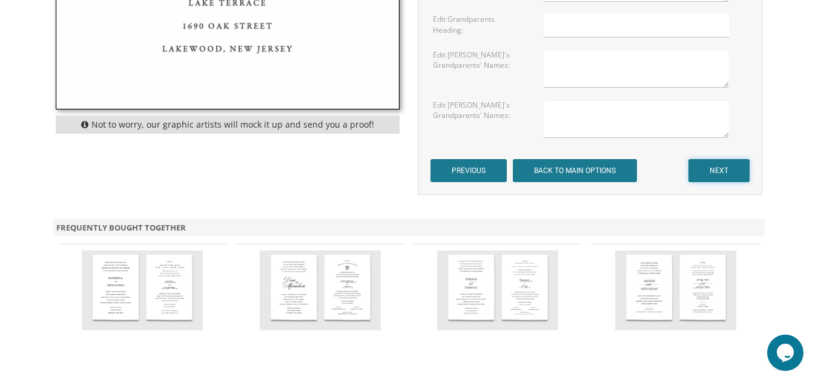
click at [715, 176] on input "NEXT" at bounding box center [718, 170] width 61 height 23
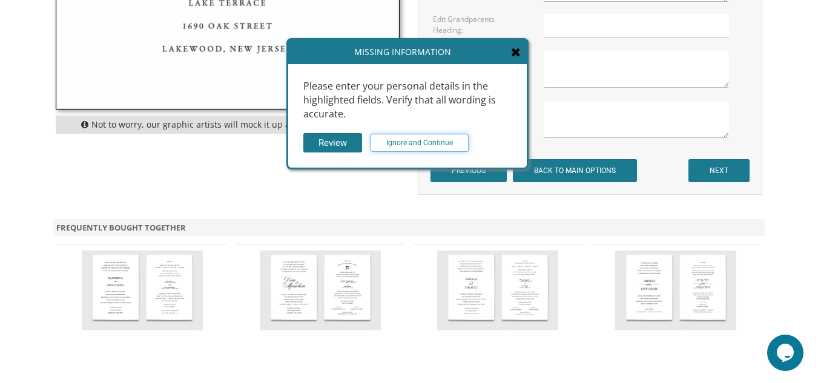
click at [406, 148] on input "Ignore and Continue" at bounding box center [419, 143] width 98 height 18
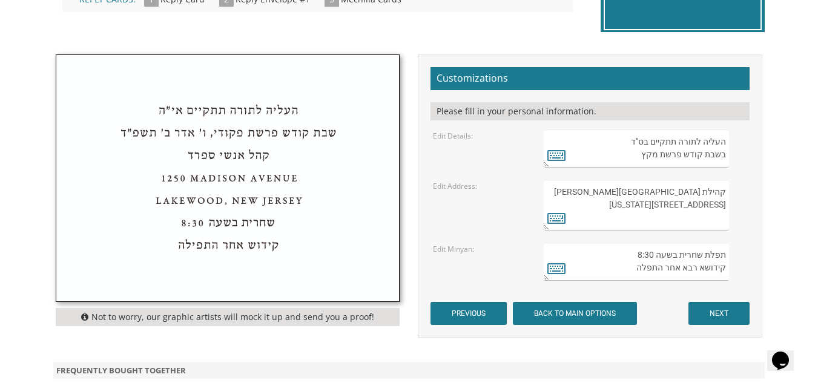
scroll to position [379, 0]
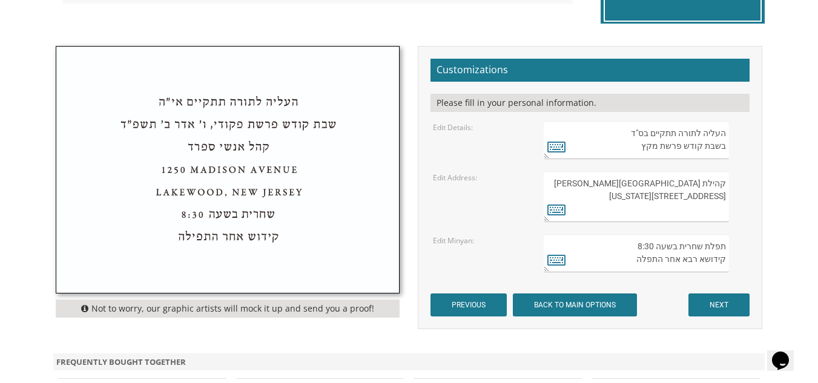
click at [640, 149] on textarea "העליה לתורה תתקיים בס"ד בשבת קודש פרשת מקץ" at bounding box center [635, 140] width 185 height 38
drag, startPoint x: 653, startPoint y: 145, endPoint x: 640, endPoint y: 150, distance: 13.6
click at [640, 150] on textarea "העליה לתורה תתקיים בס"ד בשבת קודש פרשת מקץ" at bounding box center [635, 140] width 185 height 38
click at [709, 186] on textarea "קהילת [GEOGRAPHIC_DATA][PERSON_NAME] [STREET_ADDRESS][US_STATE]" at bounding box center [635, 196] width 185 height 51
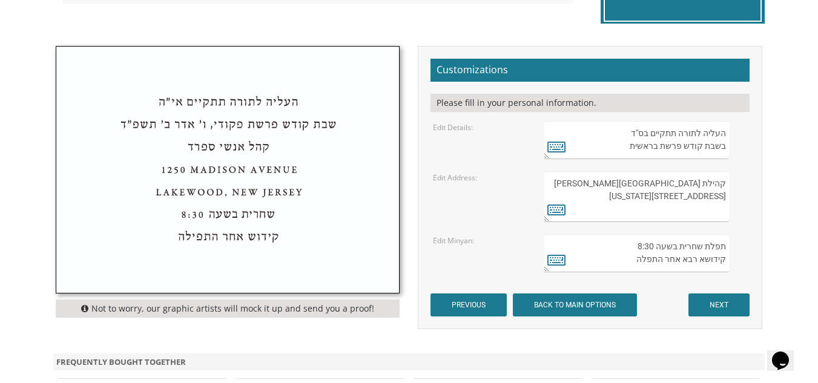
click at [721, 150] on textarea "העליה לתורה תתקיים בס"ד בשבת קודש פרשת מקץ" at bounding box center [635, 140] width 185 height 38
type textarea "העליה לתורה תתקיים בס"ד בשבת קודש פרשת בראשית כ''ו תשרי, תשפ''ה"
click at [645, 249] on textarea "תפלת שחרית בשעה 8:30 קידושא רבא אחר התפלה" at bounding box center [635, 253] width 185 height 38
type textarea "תפלת שחרית בשעה 9ף00 קידושא רבא אחר התפלה"
click at [677, 126] on textarea "העליה לתורה תתקיים בס"ד בשבת קודש פרשת מקץ" at bounding box center [635, 140] width 185 height 38
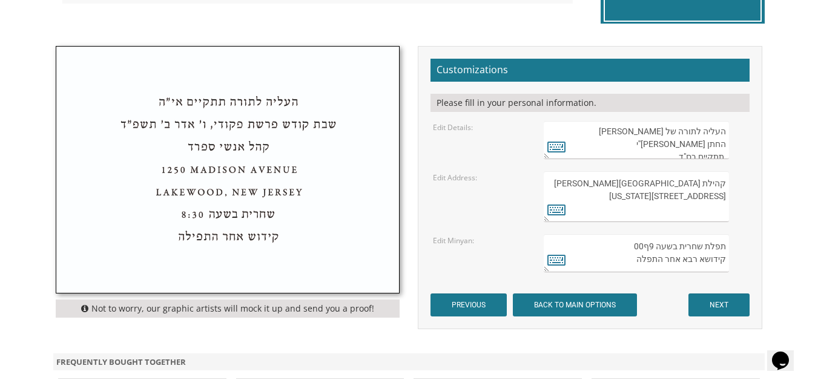
scroll to position [0, 0]
drag, startPoint x: 674, startPoint y: 129, endPoint x: 681, endPoint y: 129, distance: 7.3
click at [681, 129] on textarea "העליה לתורה תתקיים בס"ד בשבת קודש פרשת מקץ" at bounding box center [635, 140] width 185 height 38
click at [615, 149] on textarea "העליה לתורה תתקיים בס"ד בשבת קודש פרשת מקץ" at bounding box center [635, 140] width 185 height 38
drag, startPoint x: 673, startPoint y: 126, endPoint x: 678, endPoint y: 131, distance: 6.9
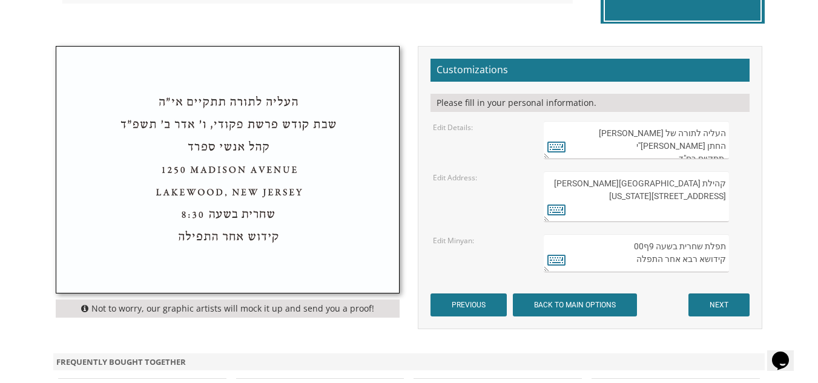
click at [680, 128] on textarea "העליה לתורה תתקיים בס"ד בשבת קודש פרשת מקץ" at bounding box center [635, 140] width 185 height 38
click at [677, 154] on textarea "העליה לתורה תתקיים בס"ד בשבת קודש פרשת מקץ" at bounding box center [635, 140] width 185 height 38
click at [686, 128] on textarea "העליה לתורה תתקיים בס"ד בשבת קודש פרשת מקץ" at bounding box center [635, 140] width 185 height 38
click at [691, 142] on textarea "העליה לתורה תתקיים בס"ד בשבת קודש פרשת מקץ" at bounding box center [635, 140] width 185 height 38
click at [677, 146] on textarea "העליה לתורה תתקיים בס"ד בשבת קודש פרשת מקץ" at bounding box center [635, 140] width 185 height 38
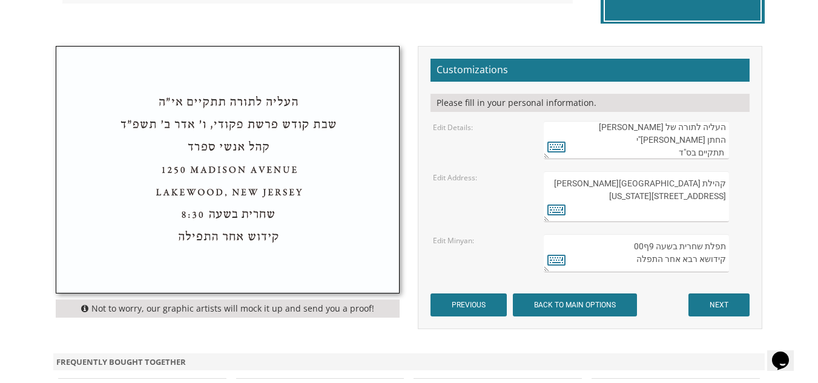
scroll to position [19, 0]
drag, startPoint x: 692, startPoint y: 140, endPoint x: 675, endPoint y: 141, distance: 17.0
click at [675, 141] on textarea "העליה לתורה תתקיים בס"ד בשבת קודש פרשת מקץ" at bounding box center [635, 140] width 185 height 38
type textarea "העליה לתורה של [PERSON_NAME] החתן [PERSON_NAME]''י תתקיים א''ה בשבת קודש פרשת ב…"
drag, startPoint x: 657, startPoint y: 186, endPoint x: 723, endPoint y: 182, distance: 66.7
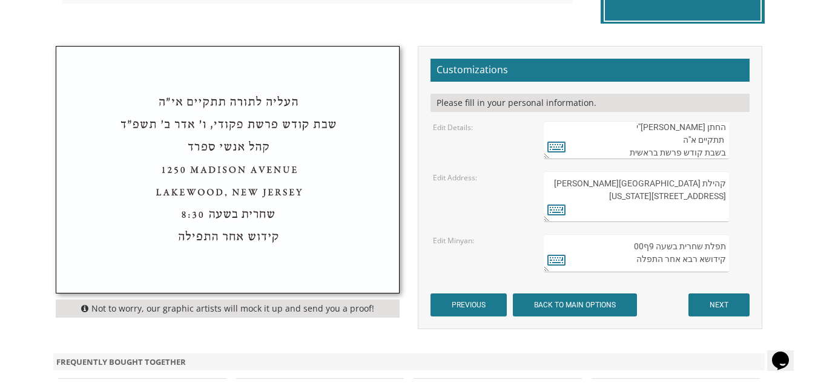
click at [723, 182] on textarea "קהילת [GEOGRAPHIC_DATA][PERSON_NAME] [STREET_ADDRESS][US_STATE]" at bounding box center [635, 196] width 185 height 51
drag, startPoint x: 726, startPoint y: 195, endPoint x: 707, endPoint y: 197, distance: 18.9
click at [707, 197] on textarea "קהילת [GEOGRAPHIC_DATA][PERSON_NAME] [STREET_ADDRESS][US_STATE]" at bounding box center [635, 196] width 185 height 51
drag, startPoint x: 725, startPoint y: 198, endPoint x: 716, endPoint y: 198, distance: 8.5
click at [716, 198] on textarea "קהילת [GEOGRAPHIC_DATA][PERSON_NAME] [STREET_ADDRESS][US_STATE]" at bounding box center [635, 196] width 185 height 51
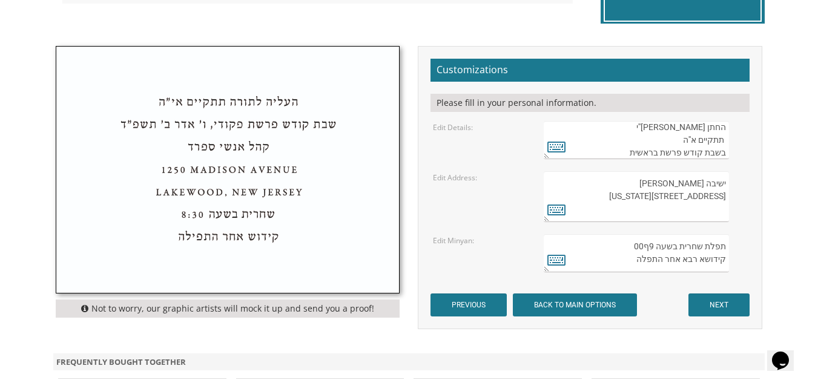
click at [667, 196] on textarea "קהילת [GEOGRAPHIC_DATA][PERSON_NAME] [STREET_ADDRESS][US_STATE]" at bounding box center [635, 196] width 185 height 51
drag, startPoint x: 686, startPoint y: 211, endPoint x: 659, endPoint y: 213, distance: 27.3
click at [659, 213] on textarea "קהילת [GEOGRAPHIC_DATA][PERSON_NAME] [STREET_ADDRESS][US_STATE]" at bounding box center [635, 196] width 185 height 51
type textarea "ישיבה [PERSON_NAME] [STREET_ADDRESS][US_STATE]"
click at [643, 247] on textarea "תפלת שחרית בשעה 8:30 קידושא רבא אחר התפלה" at bounding box center [635, 253] width 185 height 38
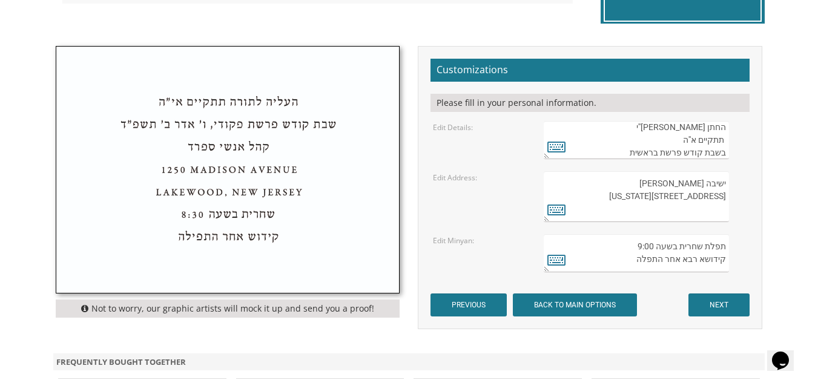
type textarea "תפלת שחרית בשעה 9:00 קידושא רבא אחר התפלה"
click at [724, 303] on input "NEXT" at bounding box center [718, 304] width 61 height 23
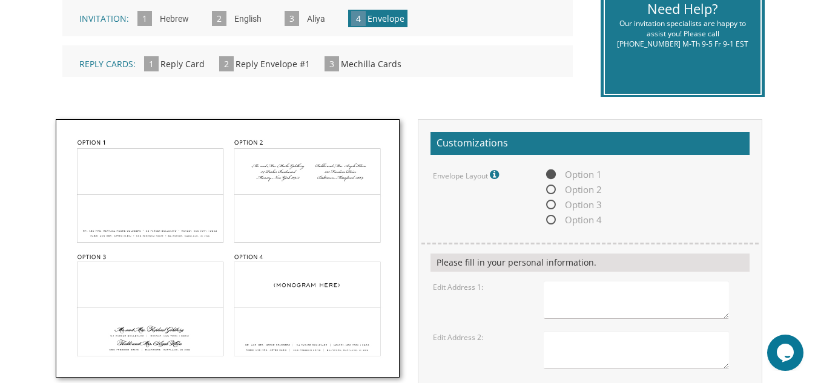
scroll to position [330, 0]
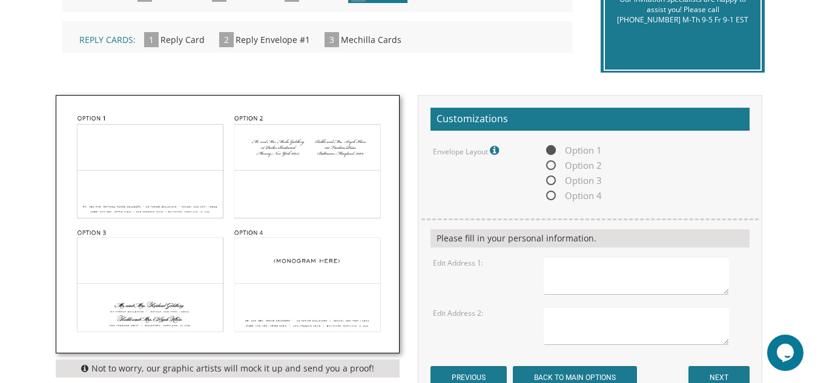
click at [559, 266] on textarea at bounding box center [635, 276] width 185 height 38
type textarea "M"
click at [554, 311] on textarea at bounding box center [635, 326] width 185 height 38
click at [580, 279] on textarea "[STREET_ADDRESS][US_STATE]" at bounding box center [635, 276] width 185 height 38
type textarea "[STREET_ADDRESS][US_STATE]"
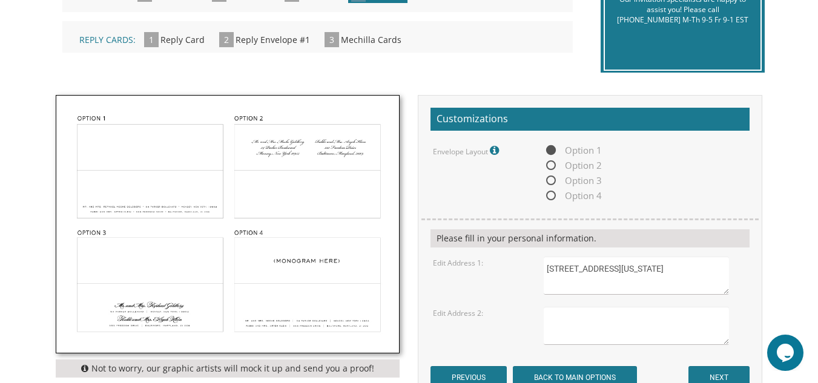
click at [553, 317] on textarea at bounding box center [635, 326] width 185 height 38
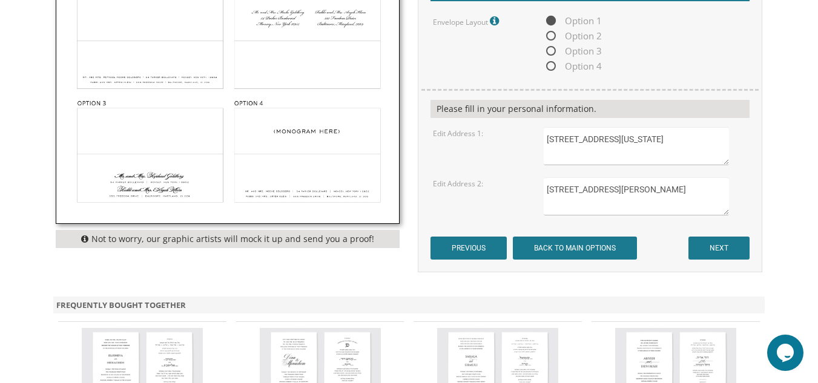
scroll to position [476, 0]
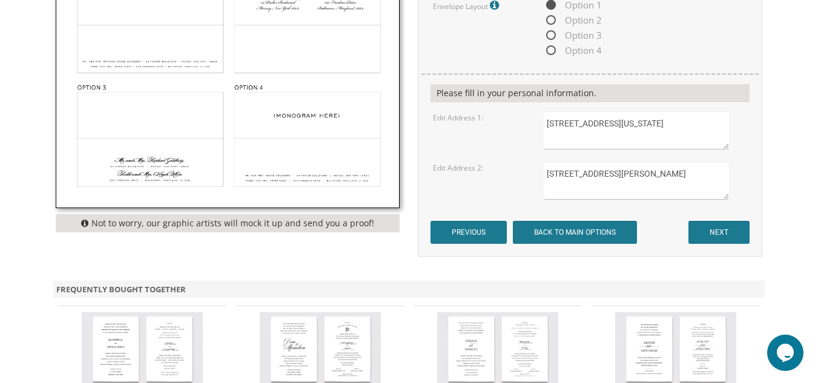
type textarea "[STREET_ADDRESS][PERSON_NAME]"
click at [707, 234] on input "NEXT" at bounding box center [718, 232] width 61 height 23
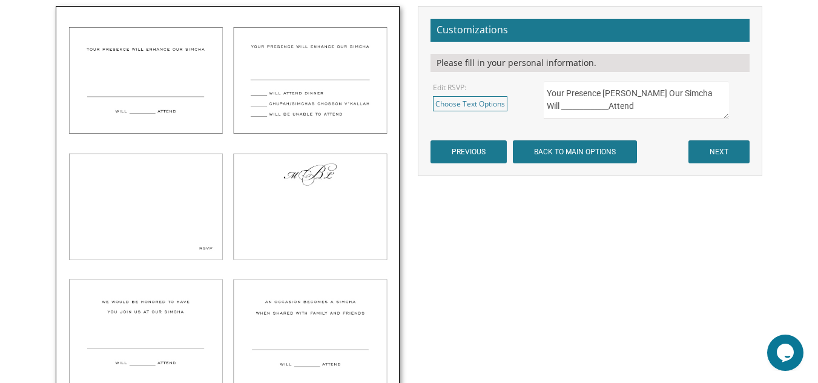
scroll to position [387, 0]
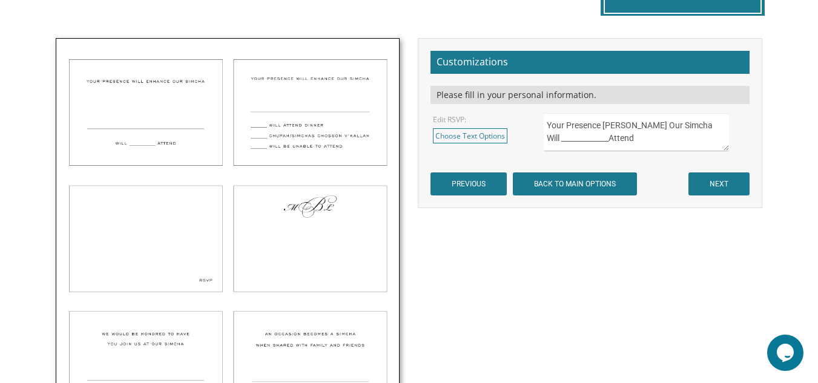
click at [166, 228] on img at bounding box center [227, 233] width 343 height 388
click at [442, 133] on link "Choose Text Options" at bounding box center [470, 135] width 74 height 15
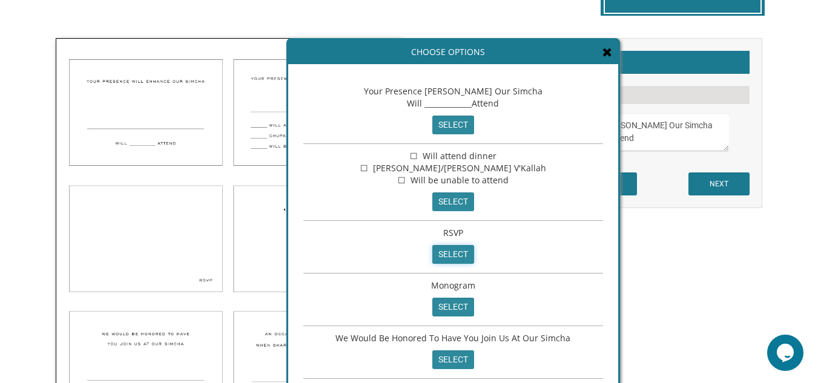
click at [441, 247] on input "select" at bounding box center [453, 254] width 42 height 19
type textarea "RSVP"
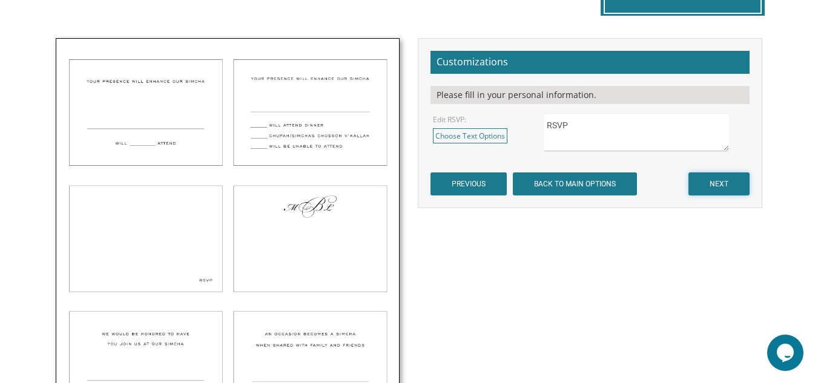
click at [716, 191] on input "NEXT" at bounding box center [718, 183] width 61 height 23
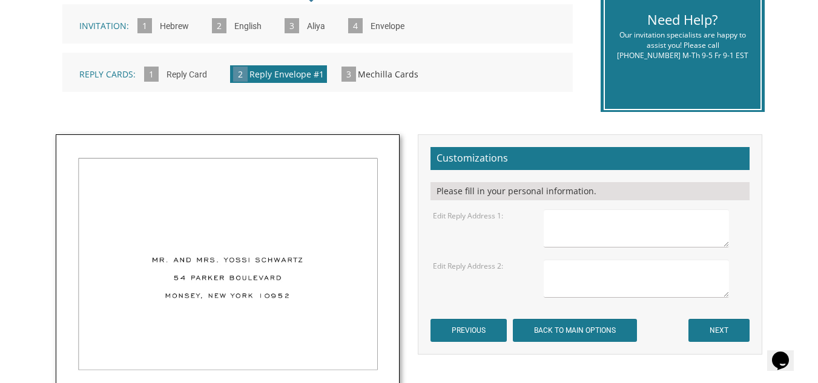
scroll to position [323, 0]
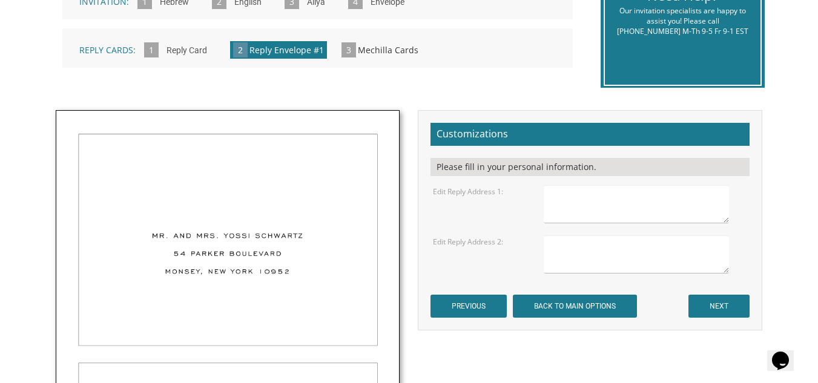
click at [559, 194] on textarea at bounding box center [635, 204] width 185 height 38
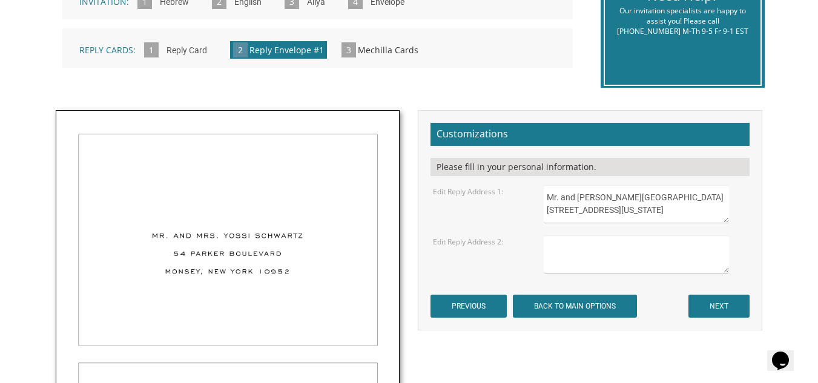
type textarea "Mr. and Mrs. Paltiel Oppenheim 1392 East 34th Street Brooklyn, New York 11210"
click at [551, 246] on textarea at bounding box center [635, 254] width 185 height 38
click at [586, 253] on textarea "Mr. and Mrs. DOvid Reznitsky 3714 Quesntin Road Brooklyn, New York 11235" at bounding box center [635, 254] width 185 height 38
click at [609, 244] on textarea "Mr. and Mrs. DOvid Reznitsky 3714 Quentin Road Brooklyn, New York 11235" at bounding box center [635, 254] width 185 height 38
click at [652, 267] on textarea "Mr. and Mrs. Dovid Reznitsky 3714 Quentin Road Brooklyn, New York 11235" at bounding box center [635, 254] width 185 height 38
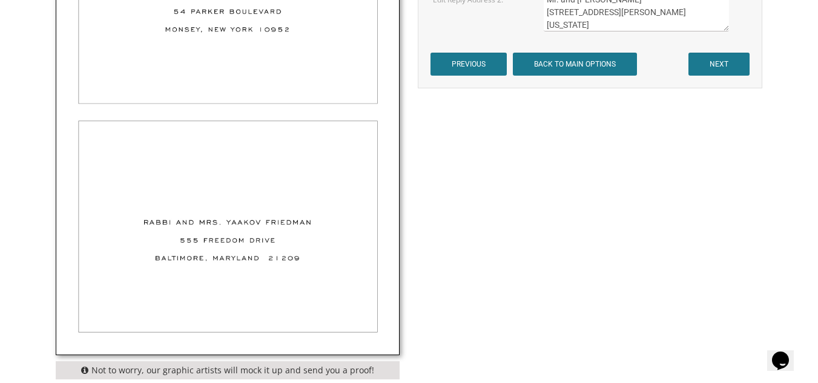
scroll to position [476, 0]
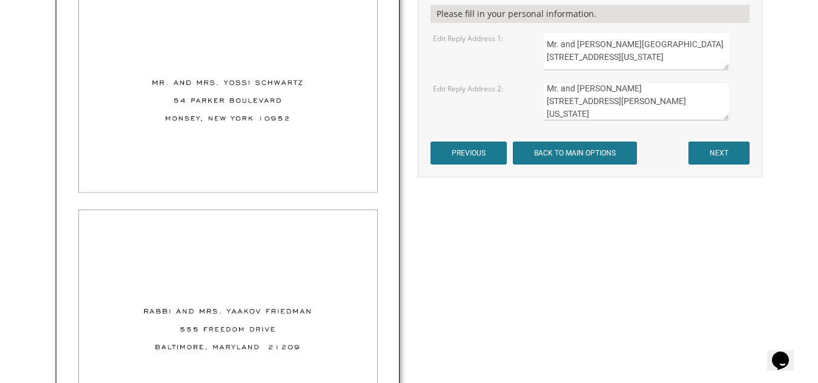
type textarea "Mr. and Mrs. Dovid Reznitsky 3714 Quentin Road Brooklyn, New York 11234"
click at [732, 151] on input "NEXT" at bounding box center [718, 153] width 61 height 23
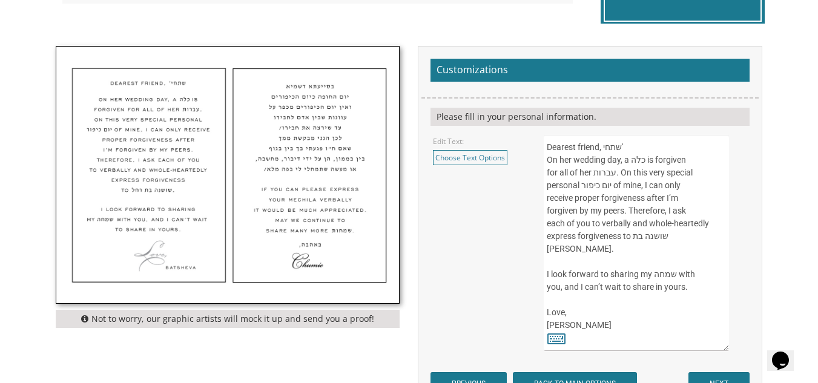
scroll to position [395, 0]
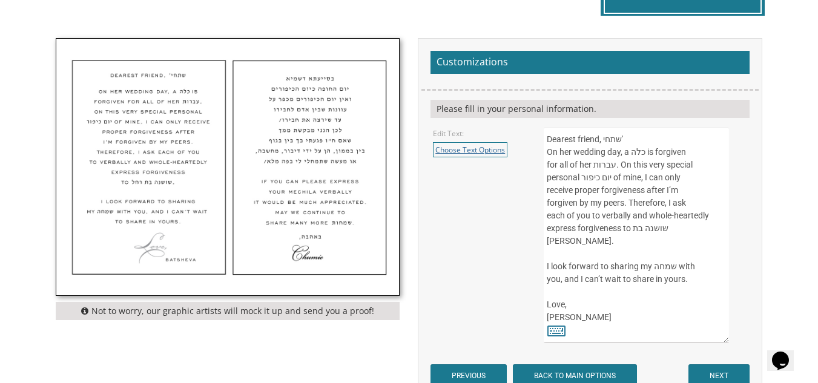
click at [462, 146] on link "Choose Text Options" at bounding box center [470, 149] width 74 height 15
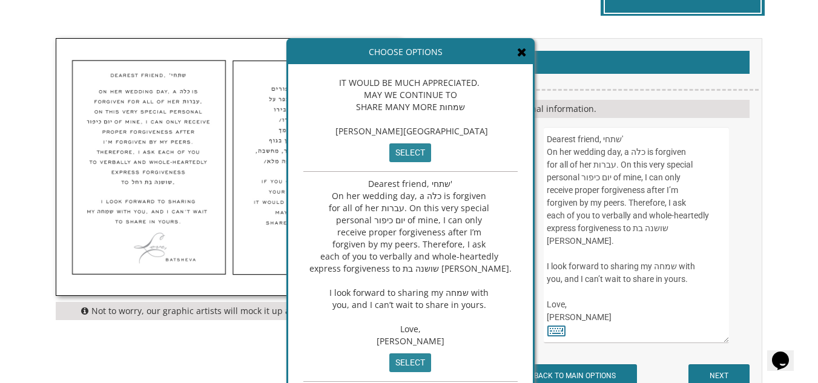
scroll to position [154, 0]
drag, startPoint x: 568, startPoint y: 307, endPoint x: 542, endPoint y: 309, distance: 26.7
click at [542, 309] on div "Dearest friend, שתחי' On her wedding day, a כלה is forgiven for all of her עברו…" at bounding box center [644, 235] width 221 height 216
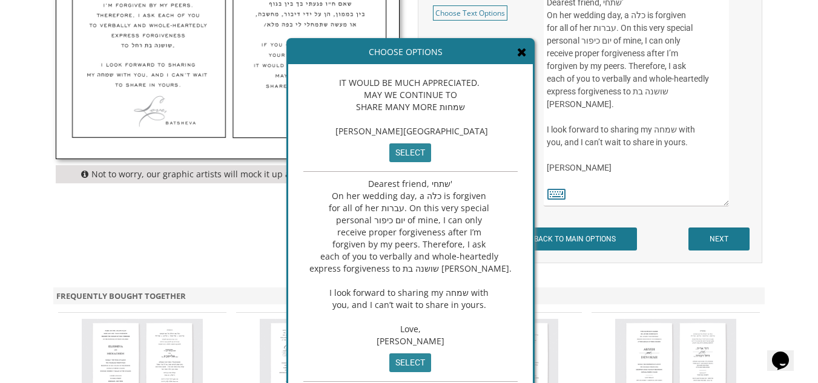
scroll to position [540, 0]
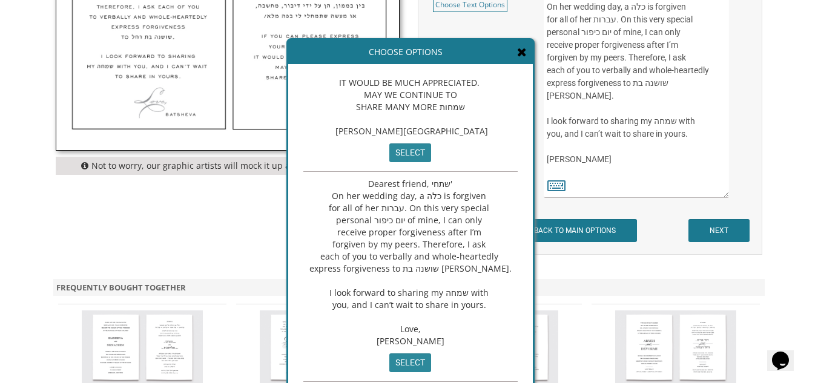
type textarea "Dearest friend, שתחי' On her wedding day, a כלה is forgiven for all of her עברו…"
click at [716, 225] on input "NEXT" at bounding box center [718, 230] width 61 height 23
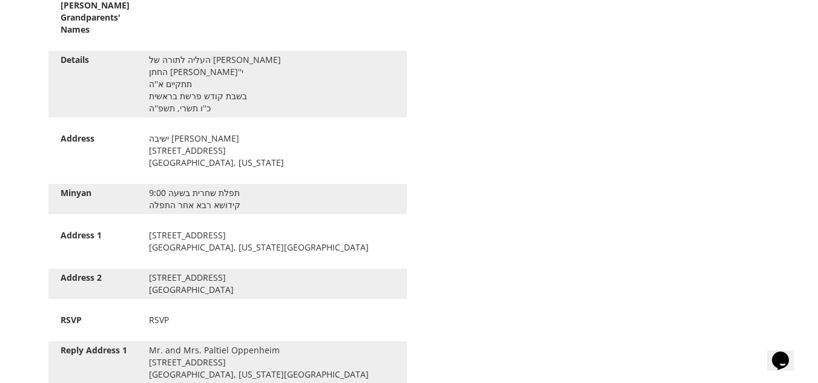
scroll to position [1485, 0]
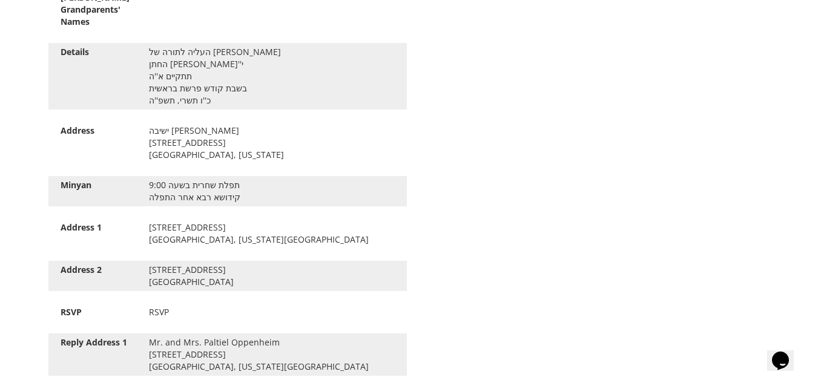
click at [225, 282] on div "[STREET_ADDRESS]" at bounding box center [272, 276] width 264 height 24
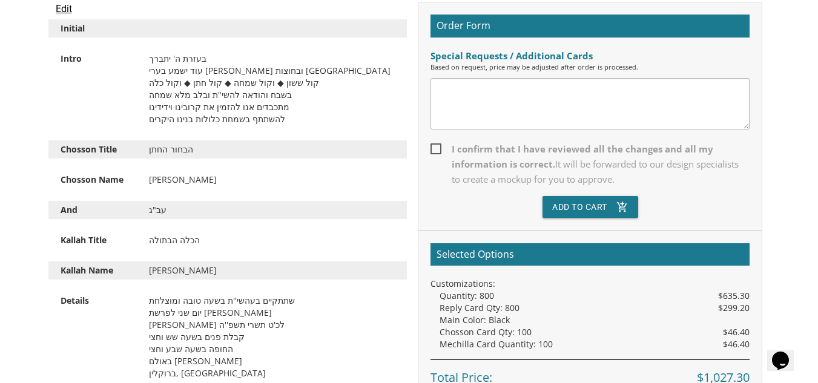
scroll to position [347, 0]
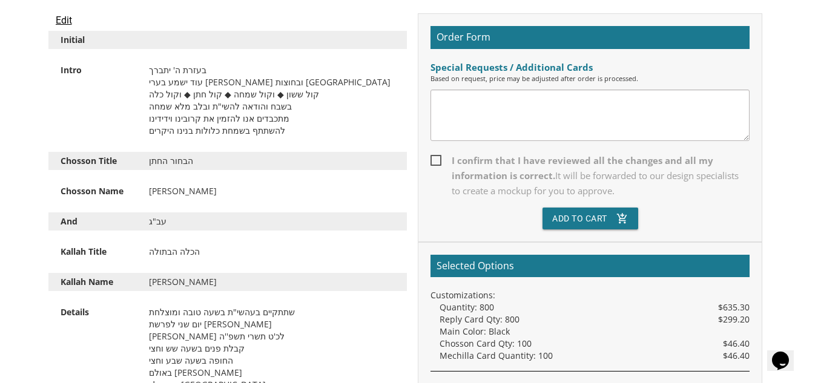
click at [435, 163] on span "I confirm that I have reviewed all the changes and all my information is correc…" at bounding box center [589, 175] width 319 height 45
click at [435, 163] on input "I confirm that I have reviewed all the changes and all my information is correc…" at bounding box center [434, 160] width 8 height 8
checkbox input "true"
click at [589, 217] on button "Add To Cart add_shopping_cart" at bounding box center [590, 219] width 96 height 22
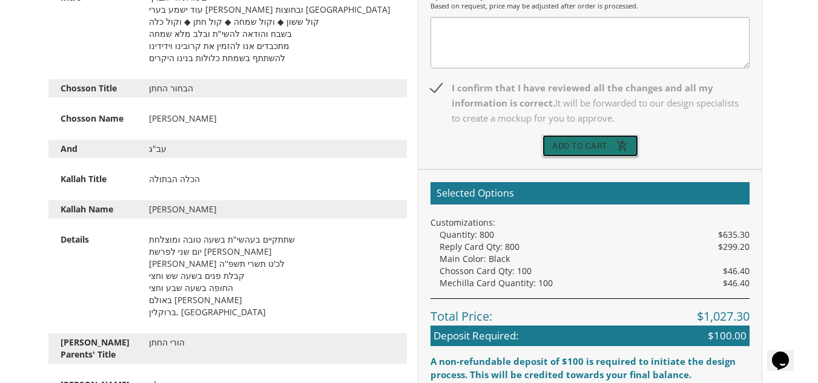
scroll to position [452, 0]
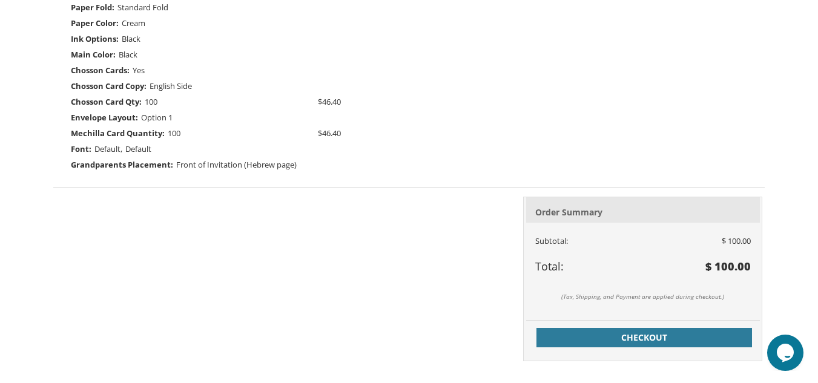
scroll to position [500, 0]
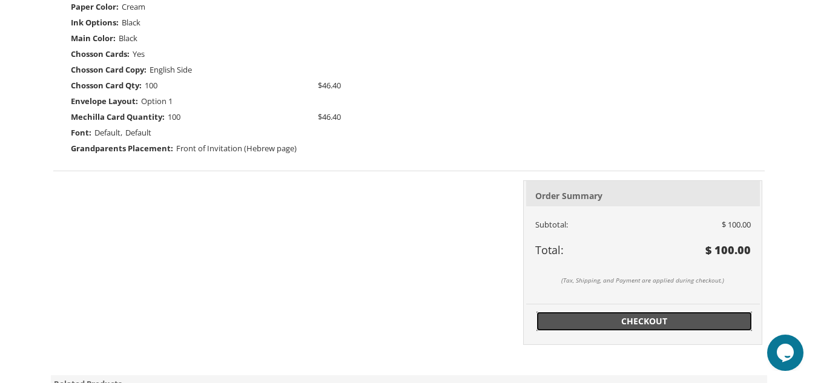
click at [684, 327] on link "Checkout" at bounding box center [643, 321] width 215 height 19
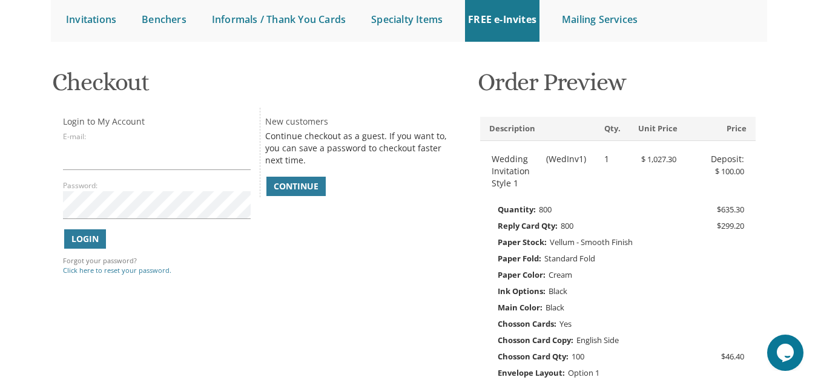
scroll to position [105, 0]
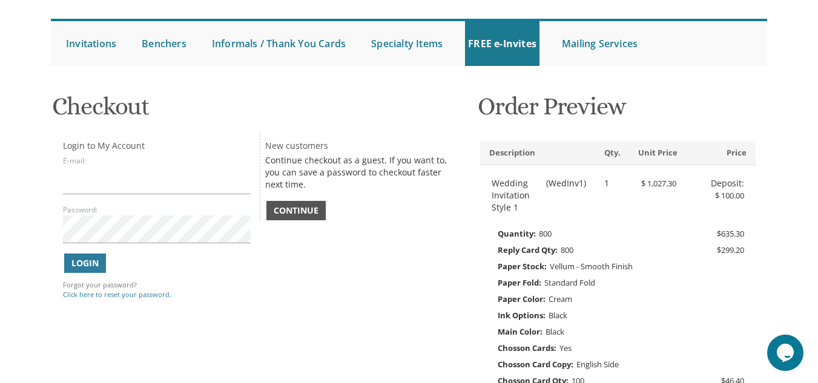
click at [300, 208] on span "Continue" at bounding box center [296, 211] width 45 height 12
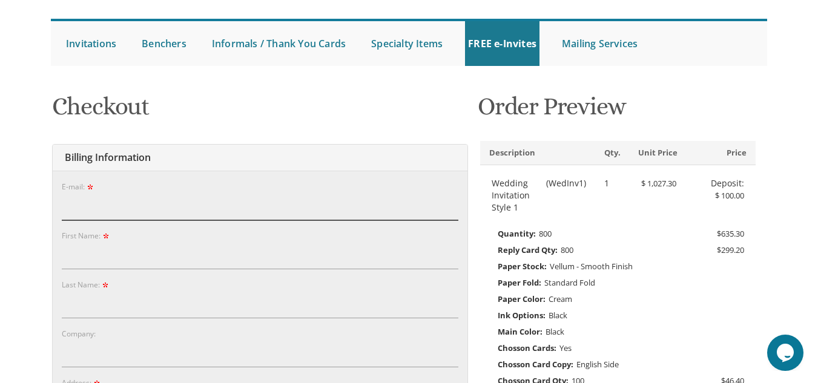
click at [171, 205] on input "E-mail:" at bounding box center [260, 206] width 396 height 28
type input "rivkiopp@gmail.com"
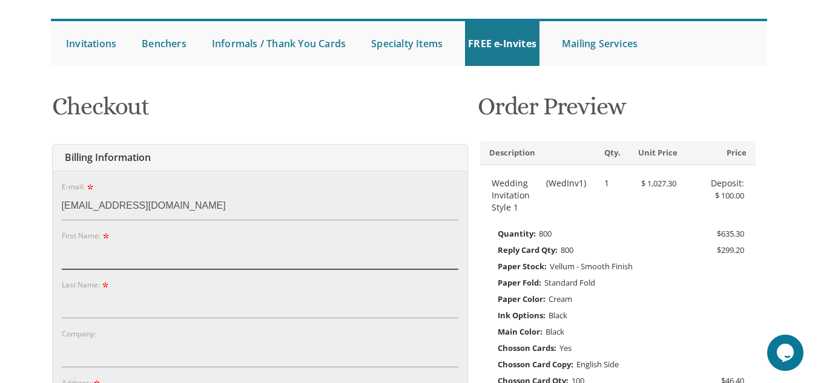
type input "Rivki"
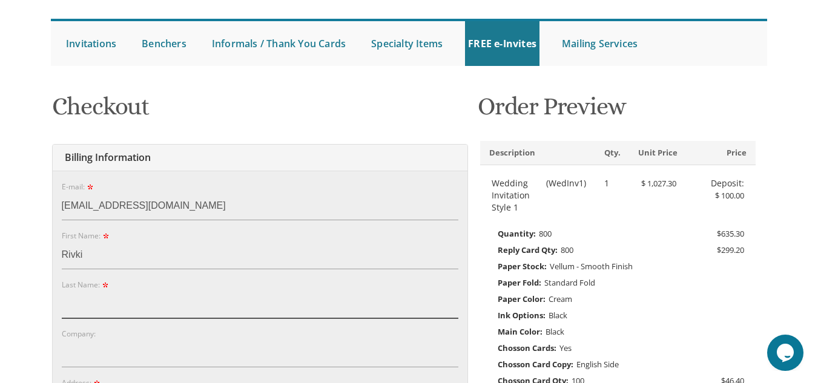
type input "Oppenheim"
type input "1392 east 34th street"
type input "brooklyn"
type input "11210"
select select "NY"
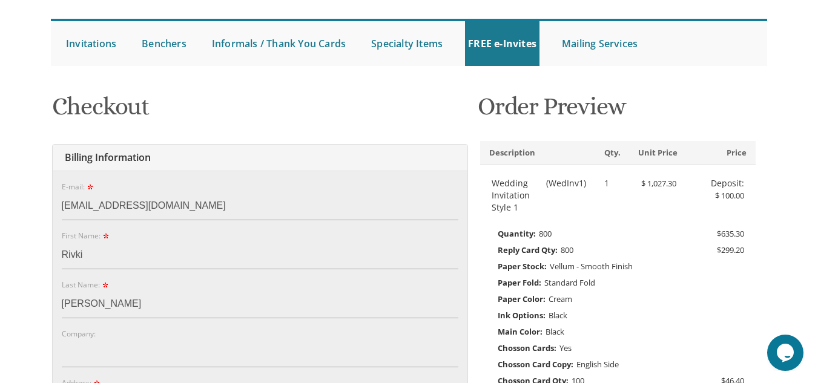
type input "3474632188"
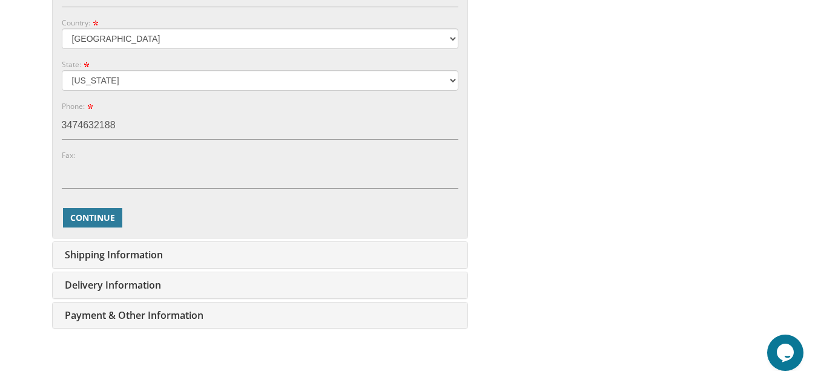
scroll to position [678, 0]
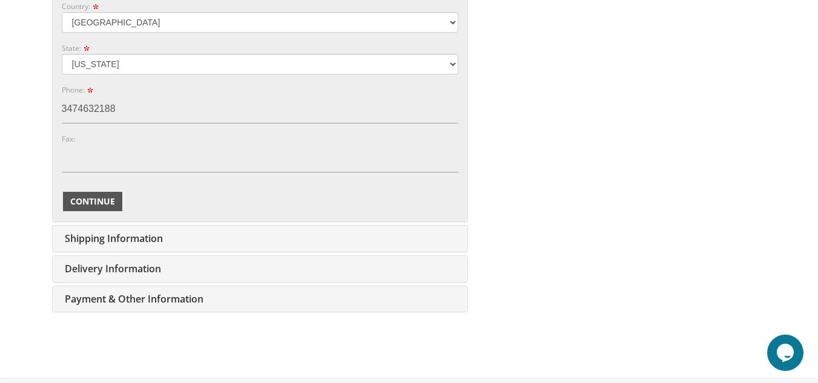
click at [87, 203] on span "Continue" at bounding box center [92, 201] width 45 height 12
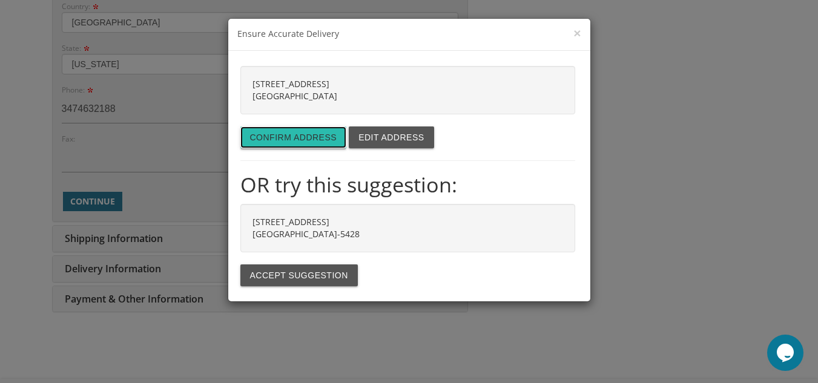
click at [280, 139] on button "Confirm address" at bounding box center [293, 137] width 107 height 22
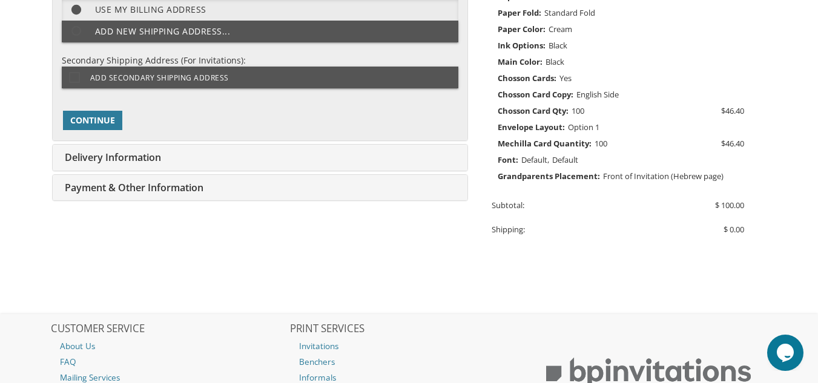
scroll to position [304, 0]
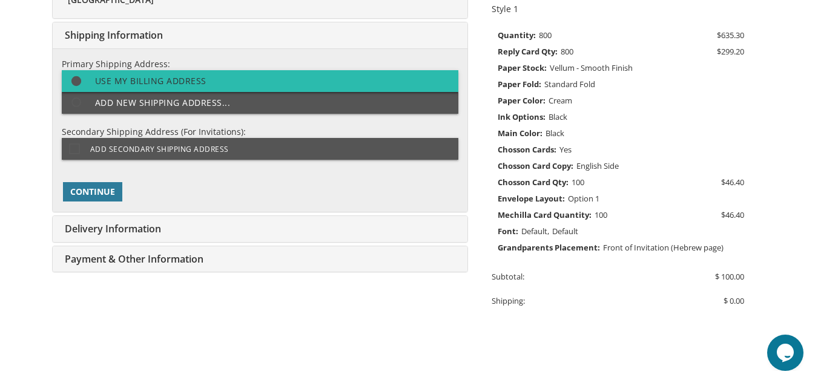
click at [107, 76] on label "Use my billing address" at bounding box center [260, 81] width 396 height 22
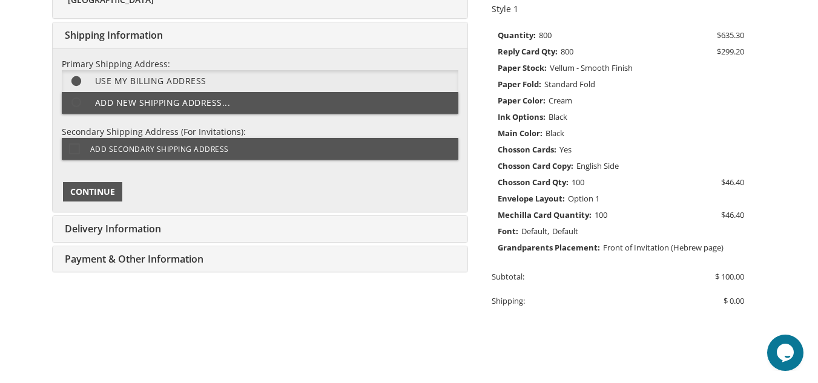
click at [97, 191] on span "Continue" at bounding box center [92, 192] width 45 height 12
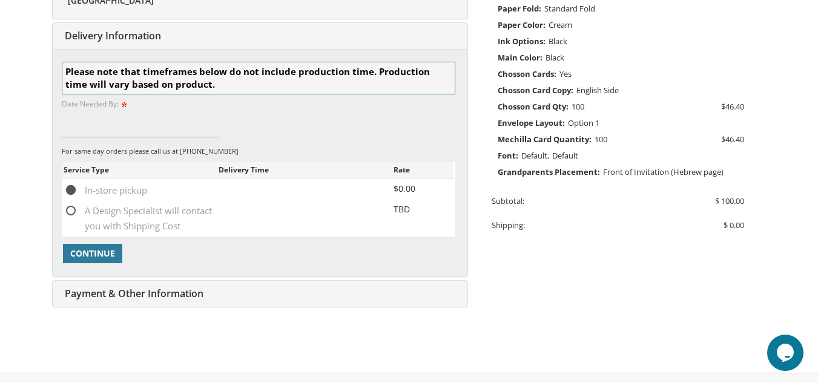
scroll to position [380, 0]
click at [72, 212] on span "A Design Specialist will contact you with Shipping Cost" at bounding box center [141, 210] width 155 height 15
click at [71, 212] on input "A Design Specialist will contact you with Shipping Cost" at bounding box center [68, 209] width 8 height 8
radio input "true"
click at [77, 253] on span "Continue" at bounding box center [92, 253] width 45 height 12
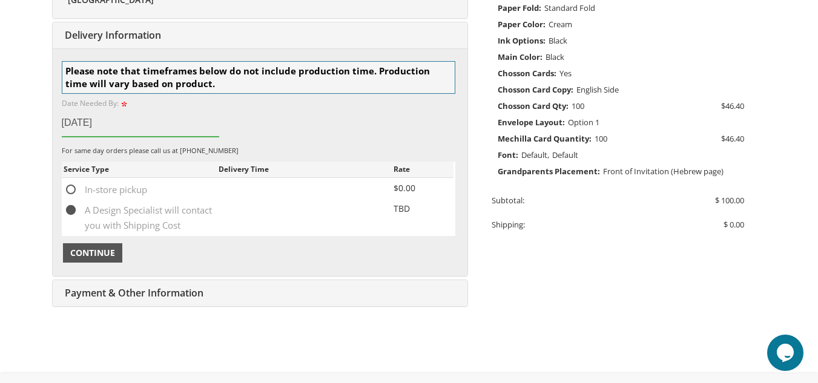
type input "Sept 22"
click at [89, 252] on span "Continue" at bounding box center [92, 253] width 45 height 12
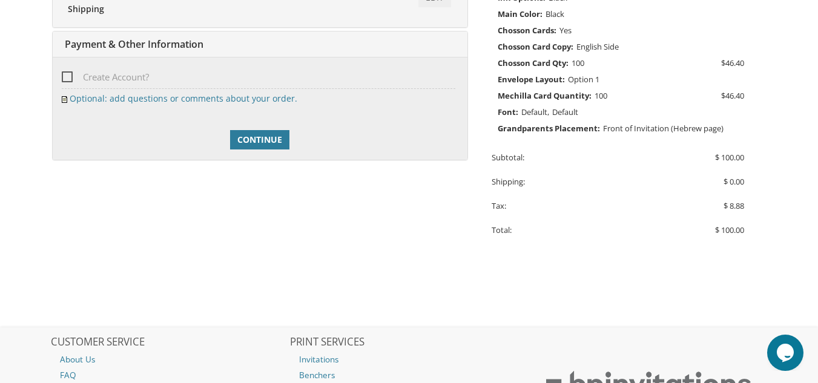
scroll to position [431, 0]
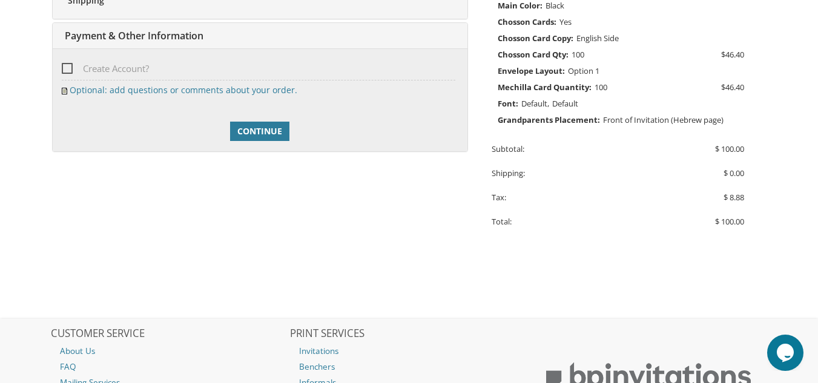
click at [68, 67] on span "Create Account?" at bounding box center [105, 68] width 87 height 15
click at [68, 67] on input "Create Account?" at bounding box center [66, 68] width 8 height 8
checkbox input "true"
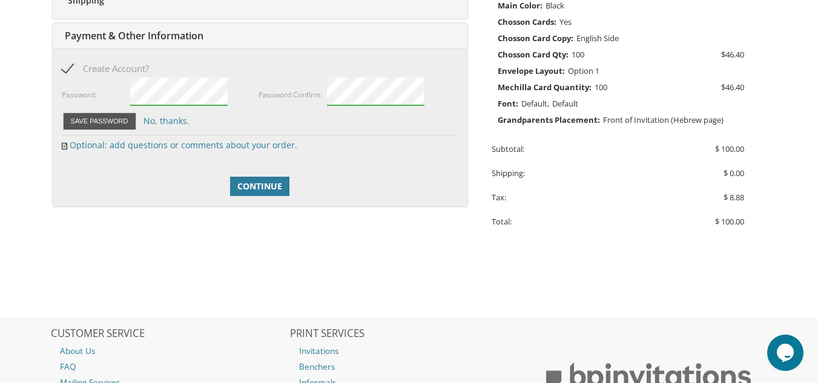
click at [98, 120] on button "Save Password" at bounding box center [99, 122] width 73 height 18
click at [255, 179] on link "Continue" at bounding box center [259, 186] width 59 height 19
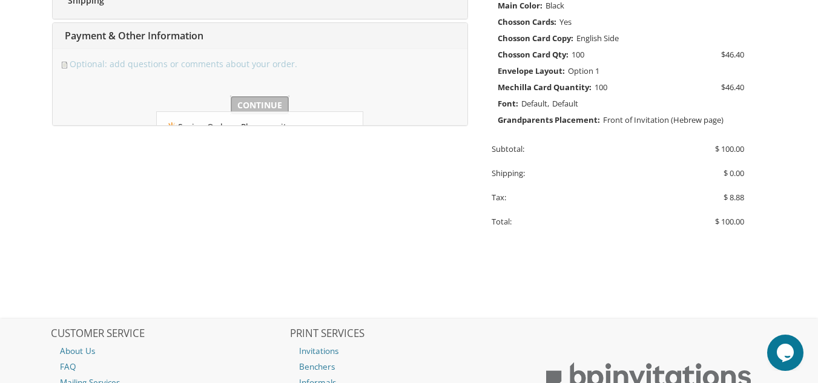
scroll to position [446, 0]
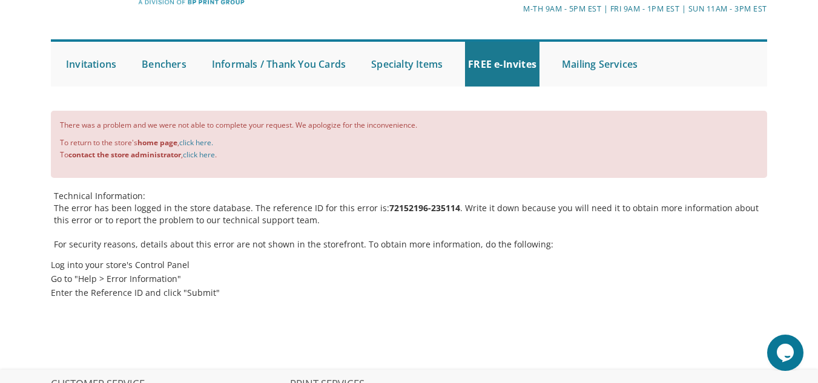
scroll to position [81, 0]
